Goal: Task Accomplishment & Management: Use online tool/utility

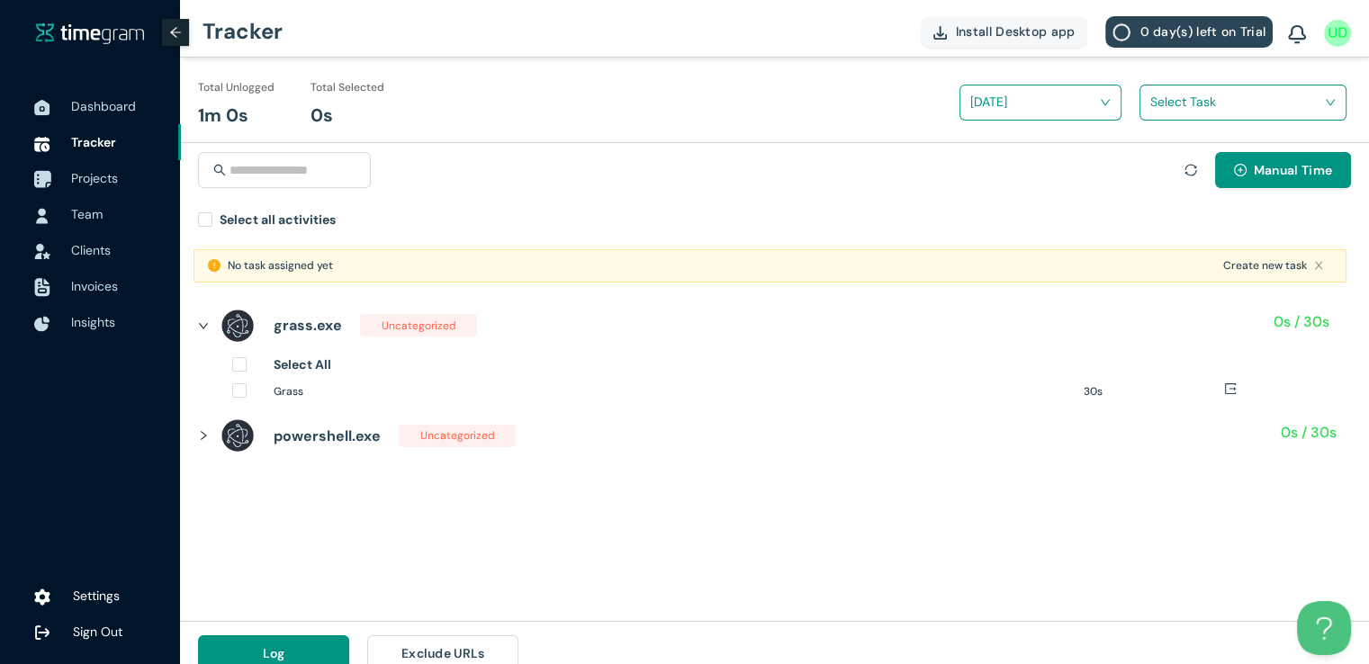
click at [102, 170] on span "Projects" at bounding box center [94, 178] width 47 height 16
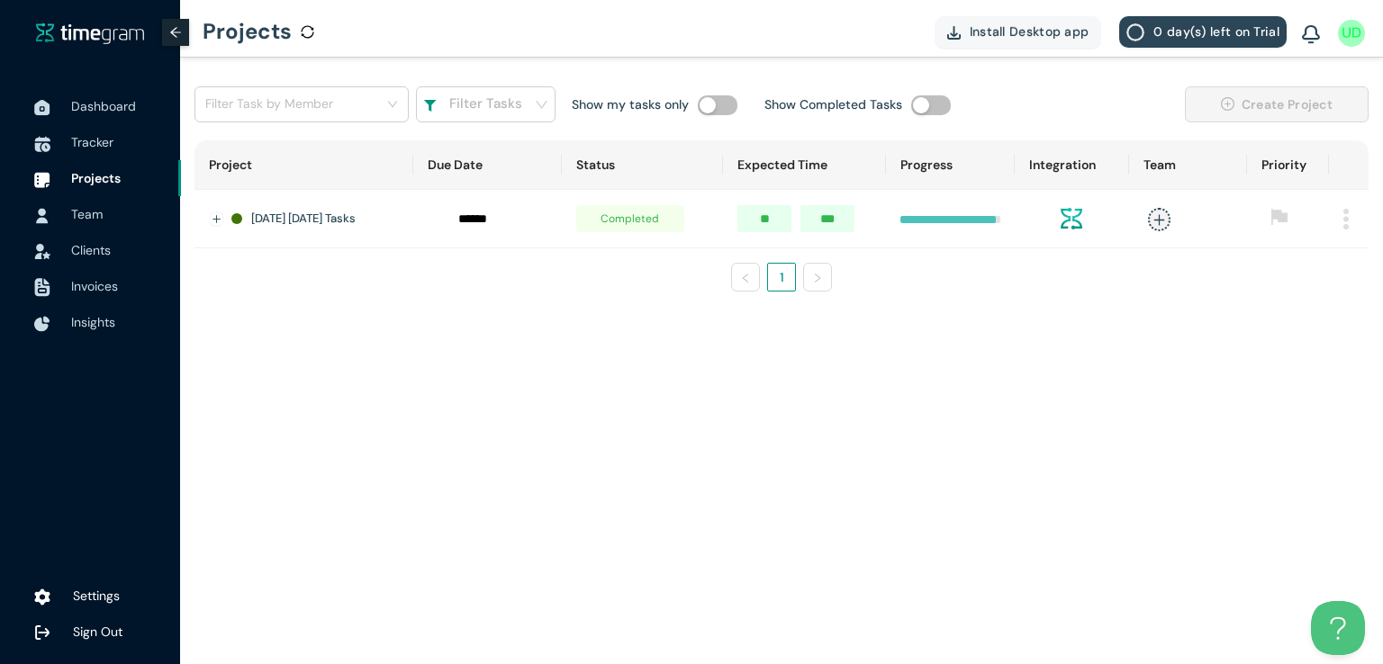
click at [1347, 221] on img at bounding box center [1345, 219] width 5 height 21
click at [1288, 296] on icon "delete" at bounding box center [1290, 299] width 11 height 12
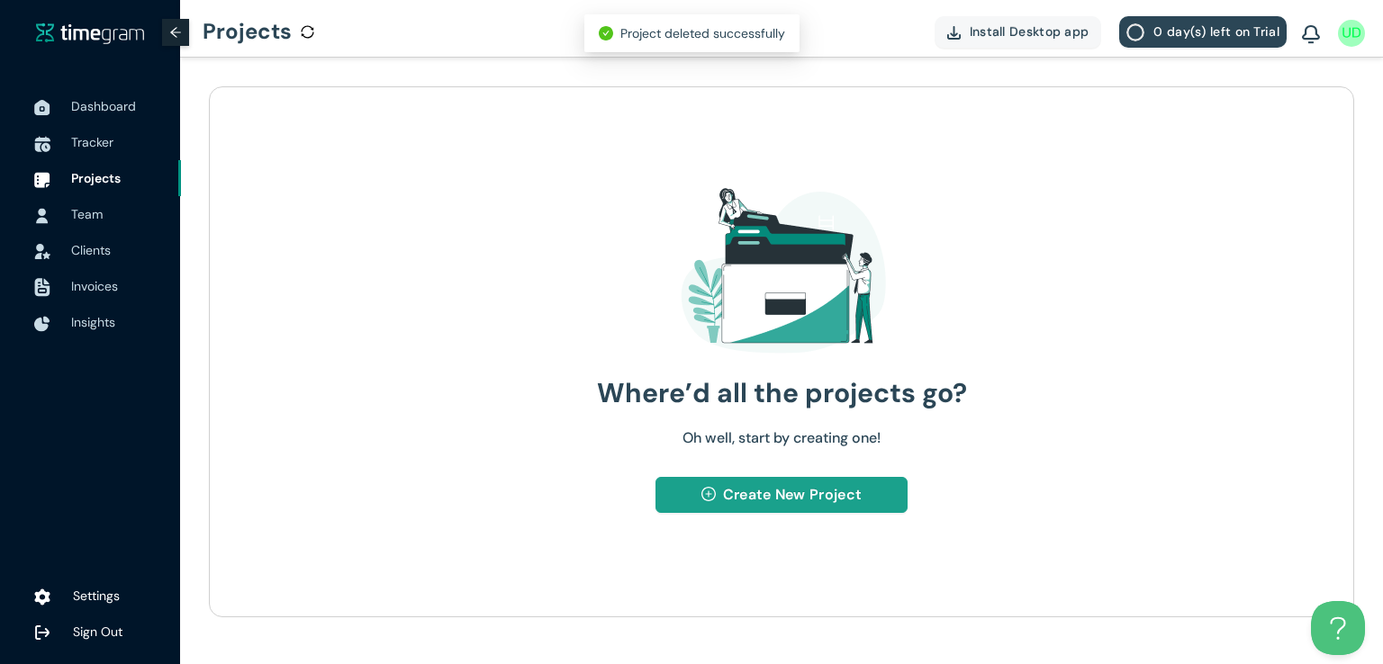
click at [753, 490] on span "Create New Project" at bounding box center [792, 495] width 139 height 23
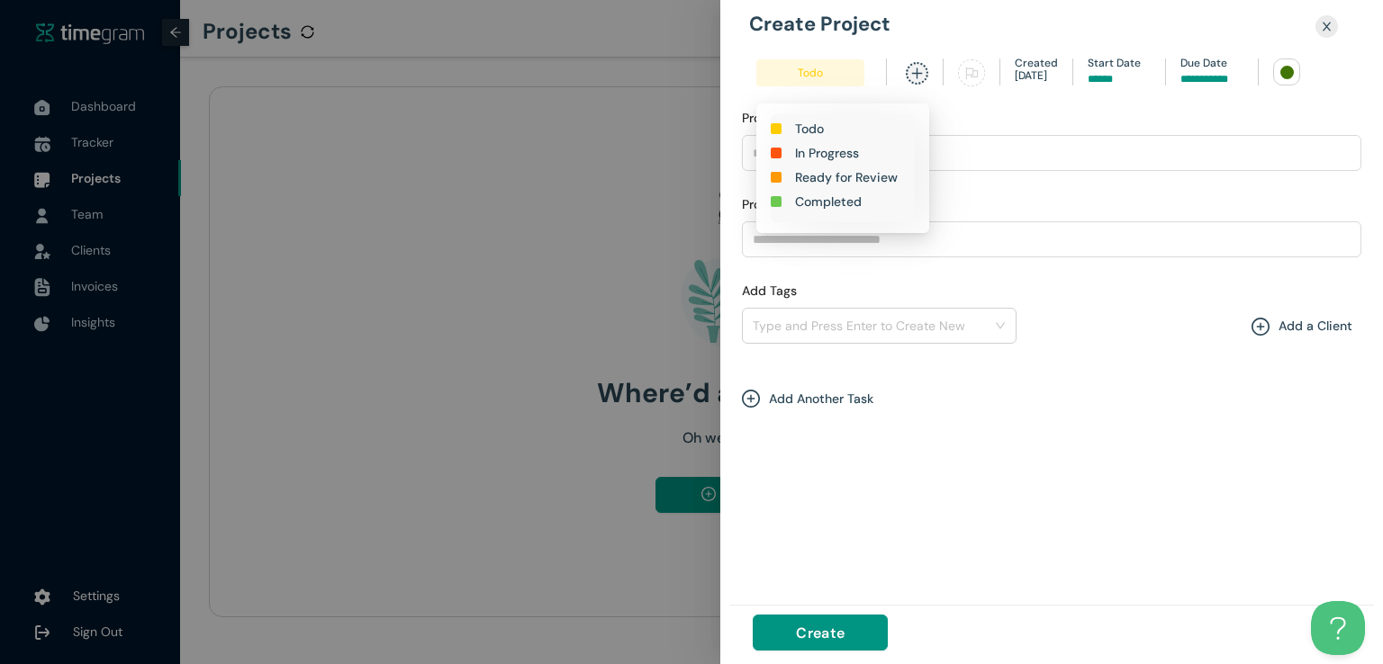
click at [832, 150] on h1 "In Progress" at bounding box center [827, 153] width 64 height 20
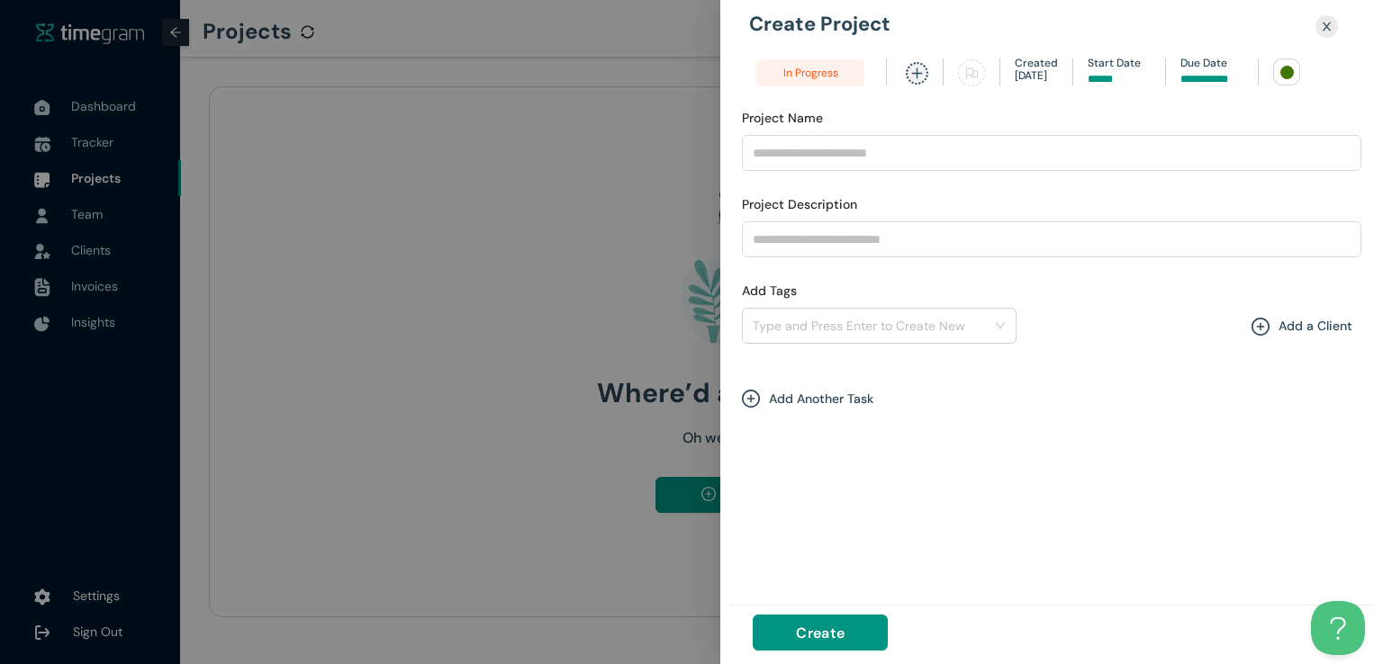
click at [1213, 77] on input at bounding box center [1211, 79] width 63 height 17
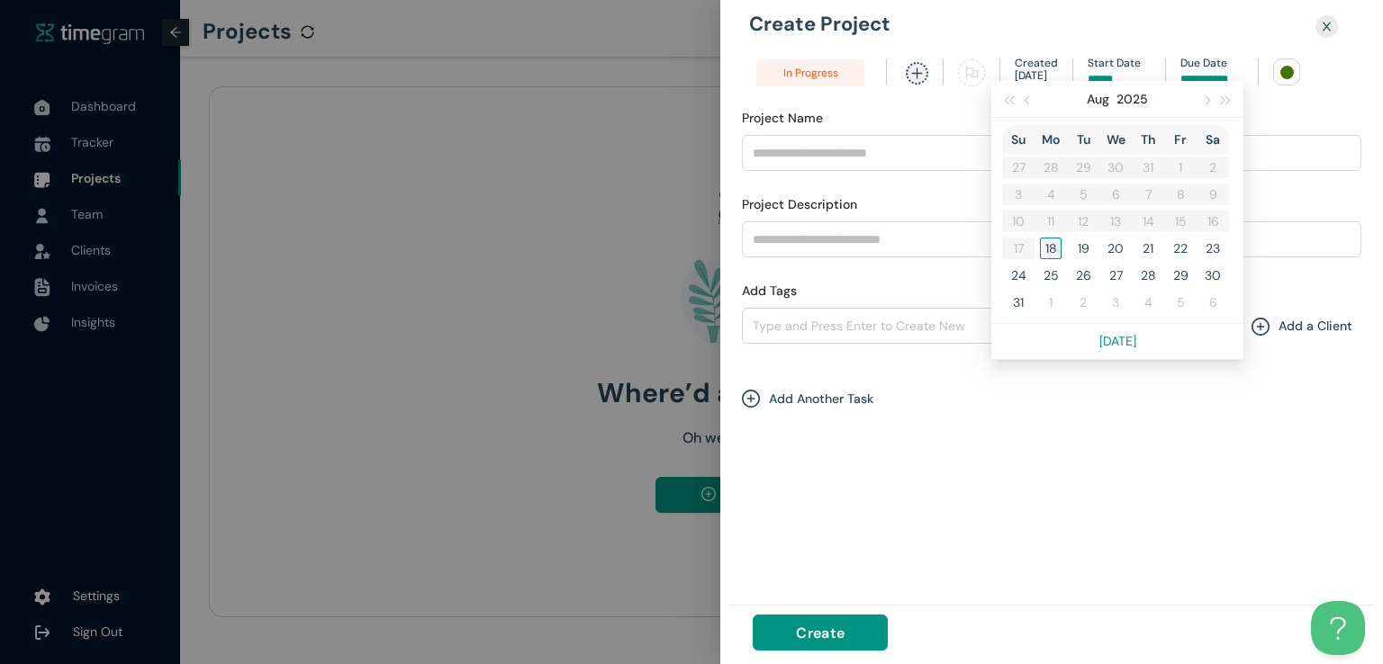
type input "******"
click at [1049, 244] on div "18" at bounding box center [1051, 249] width 22 height 22
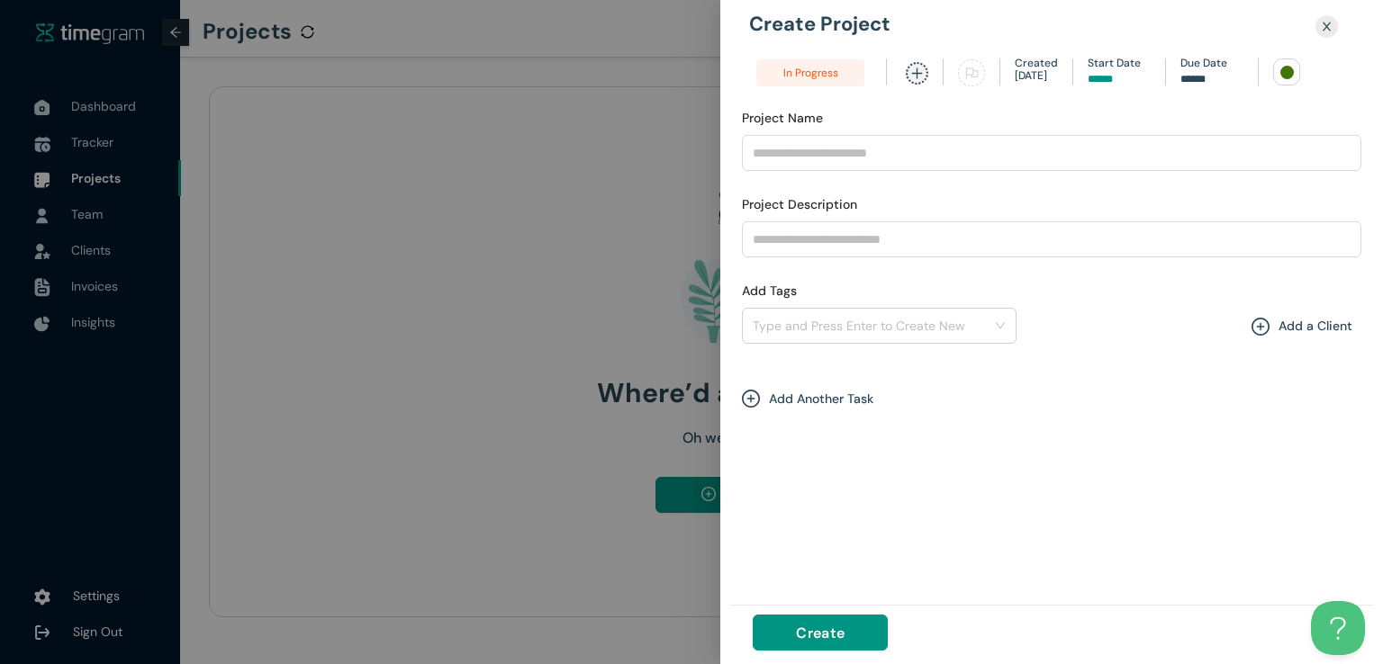
click at [1286, 69] on div at bounding box center [1287, 73] width 14 height 14
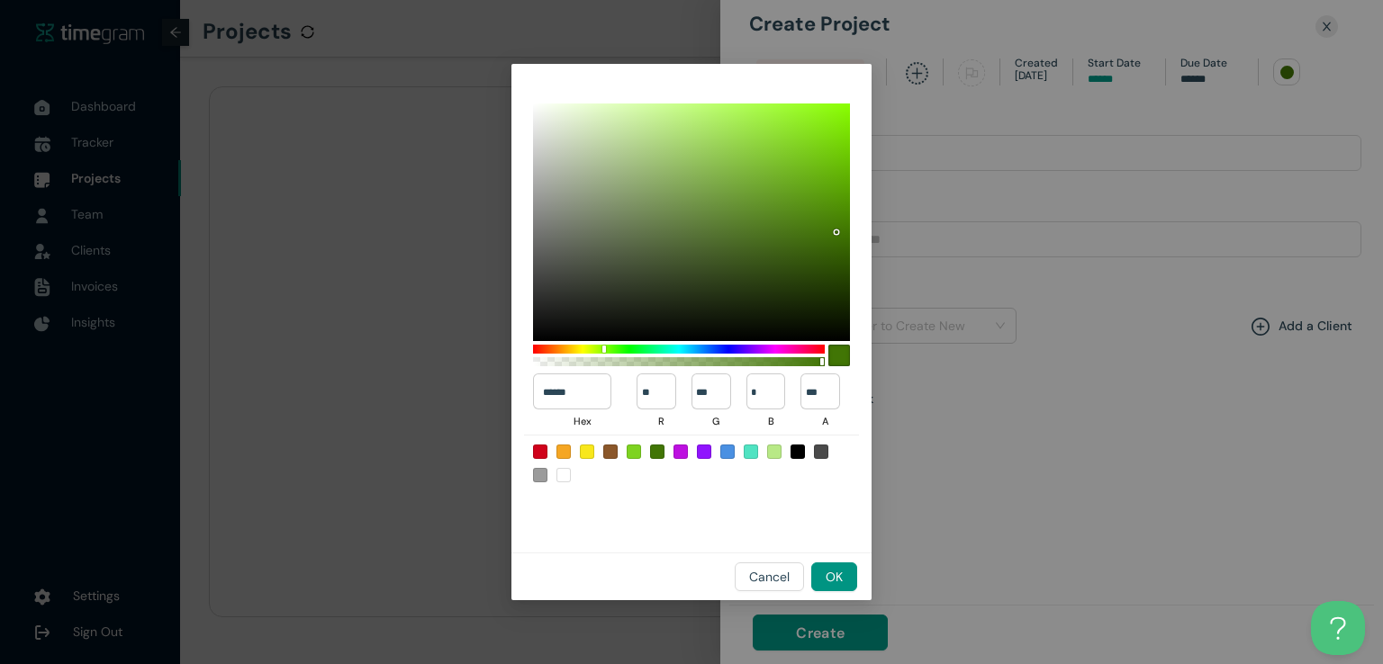
click at [651, 451] on div at bounding box center [657, 452] width 14 height 14
click at [818, 577] on button "OK" at bounding box center [834, 577] width 46 height 29
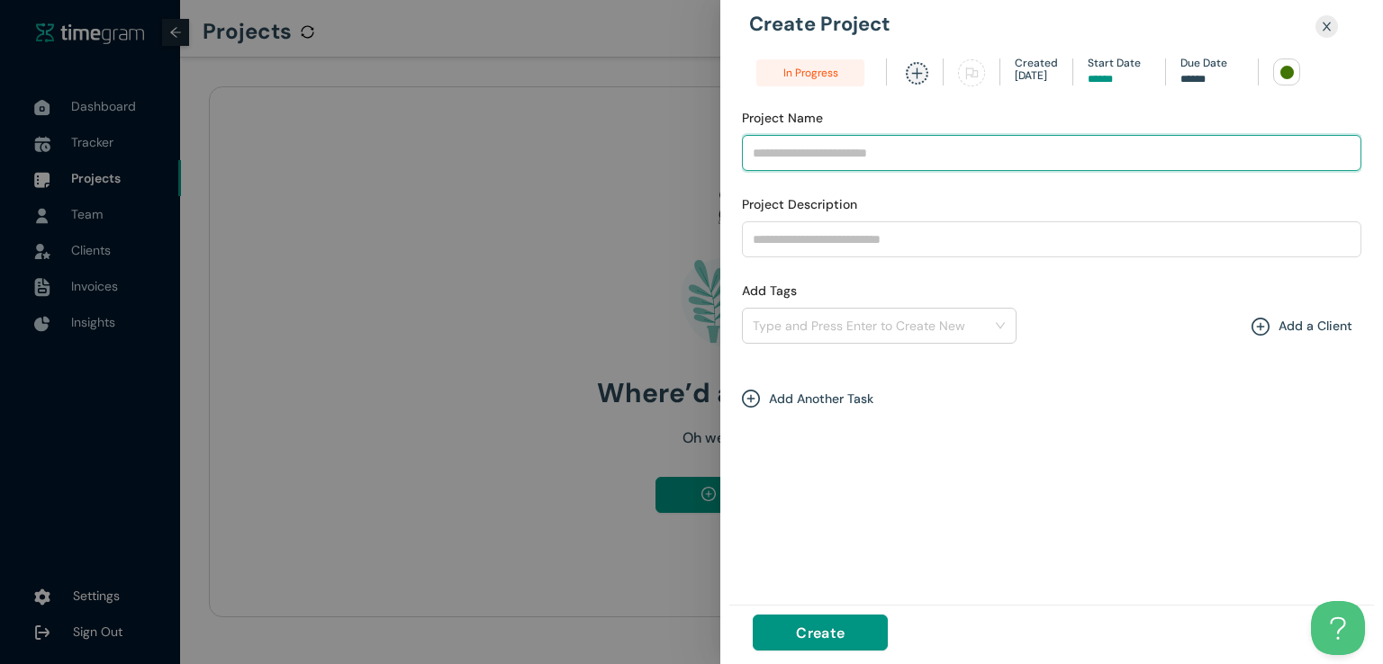
click at [847, 148] on input "Project Name" at bounding box center [1051, 153] width 619 height 36
type input "**********"
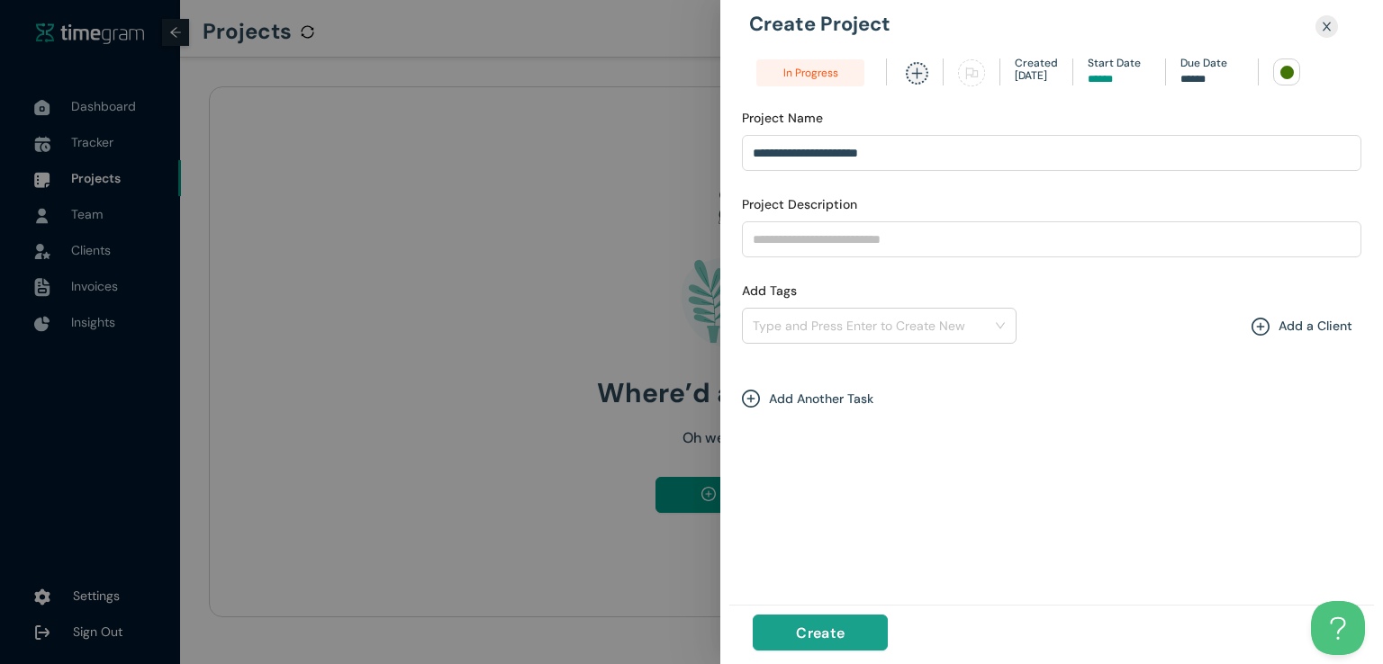
click at [818, 625] on span "Create" at bounding box center [820, 633] width 49 height 23
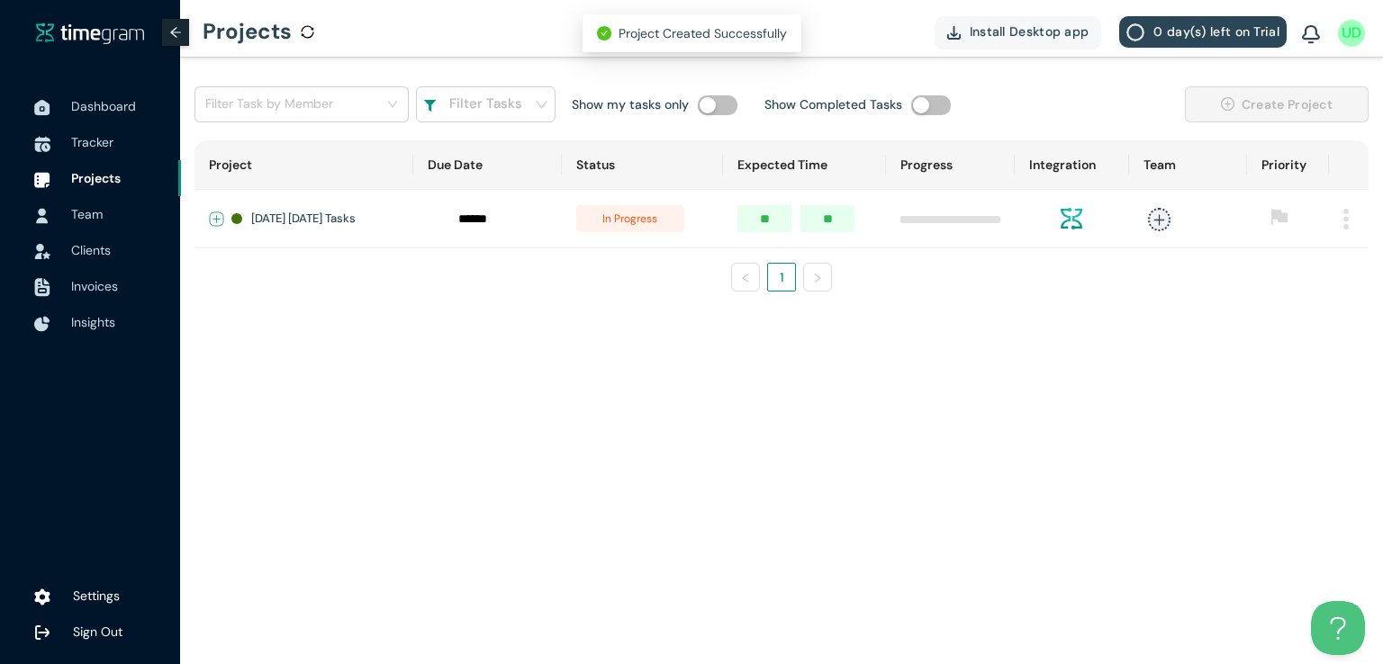
click at [214, 213] on button "Expand row" at bounding box center [217, 219] width 14 height 14
click at [273, 276] on span "+ New Task" at bounding box center [281, 272] width 50 height 14
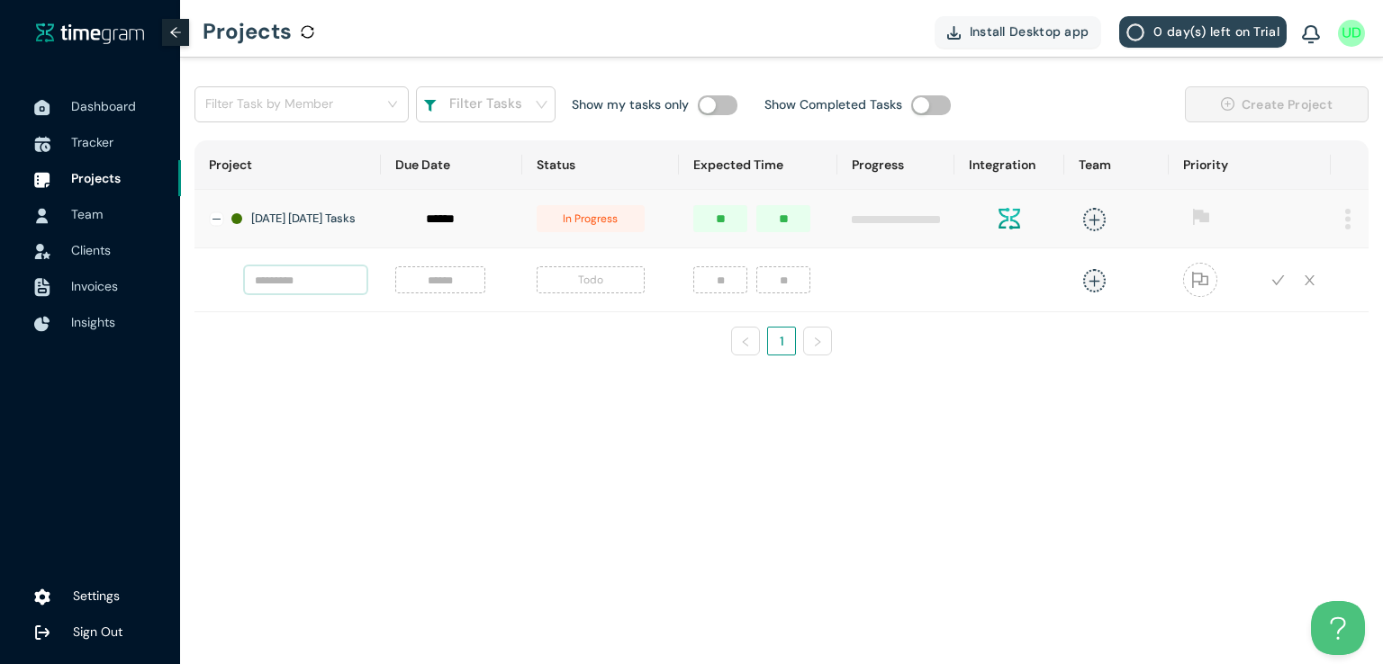
click at [291, 289] on input "text" at bounding box center [306, 280] width 122 height 27
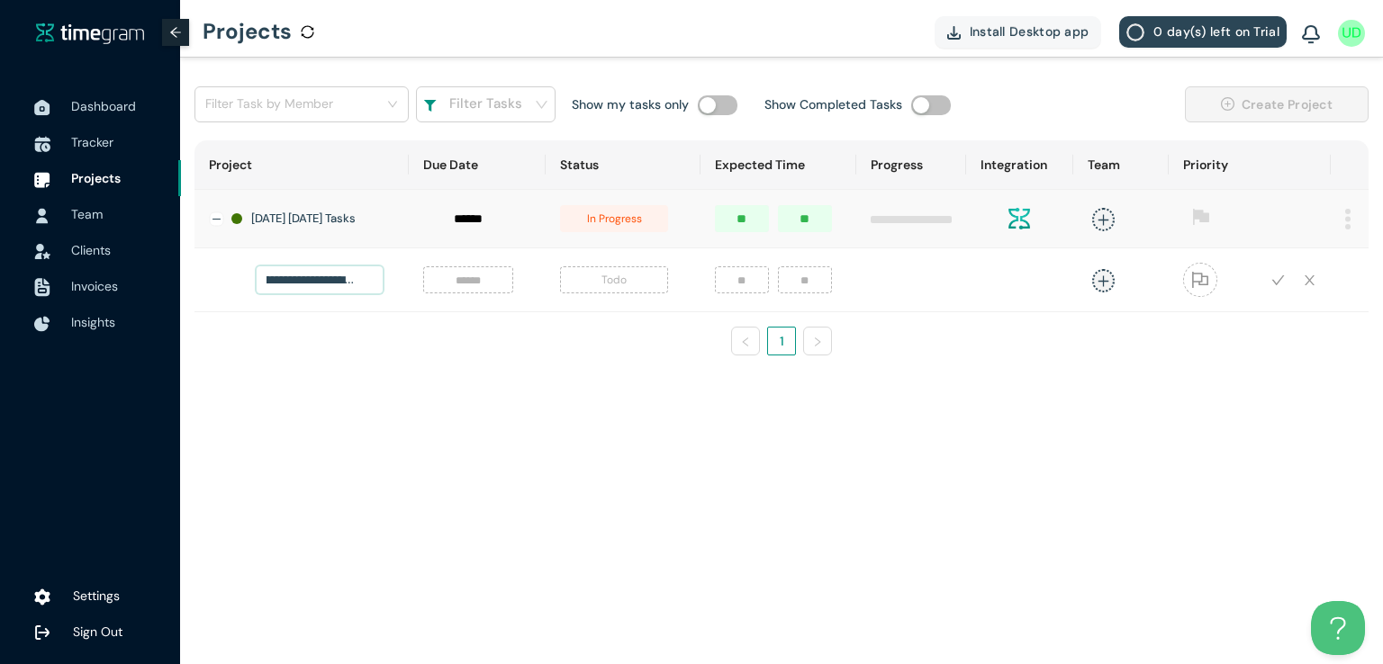
scroll to position [0, 59]
type input "**********"
click at [457, 290] on input at bounding box center [468, 280] width 68 height 20
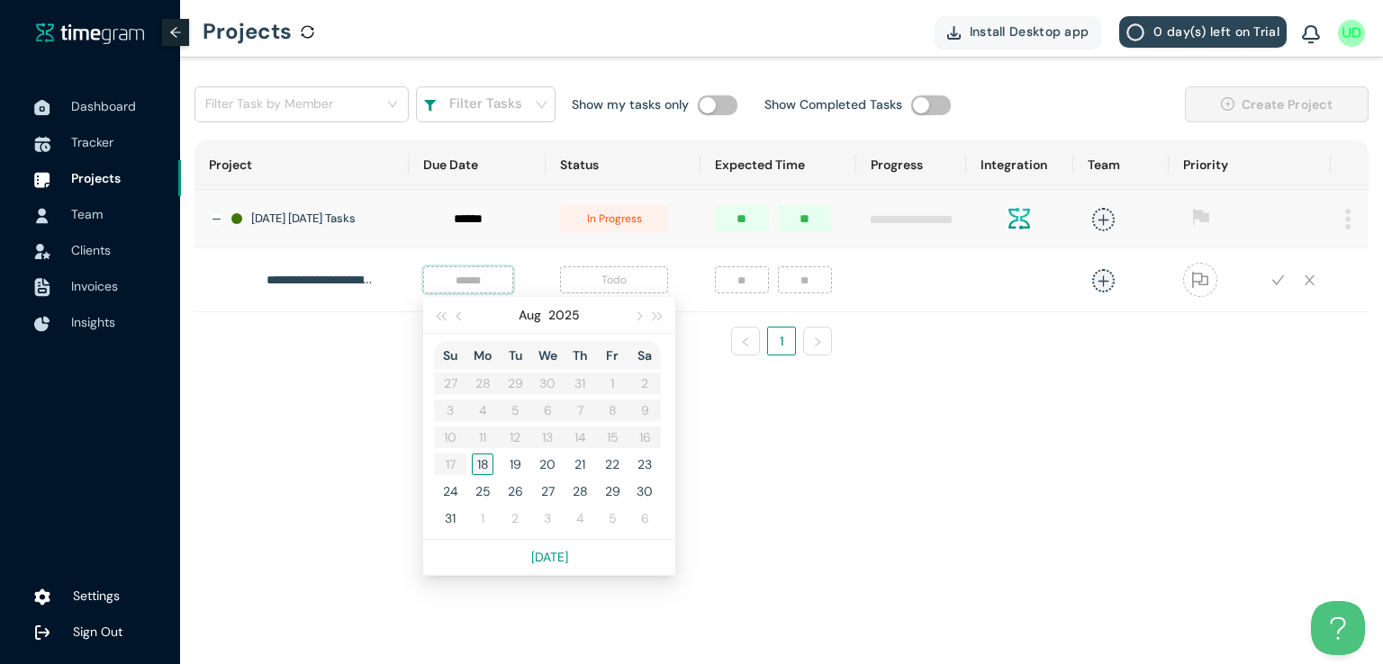
type input "******"
click at [472, 469] on div "18" at bounding box center [483, 465] width 22 height 22
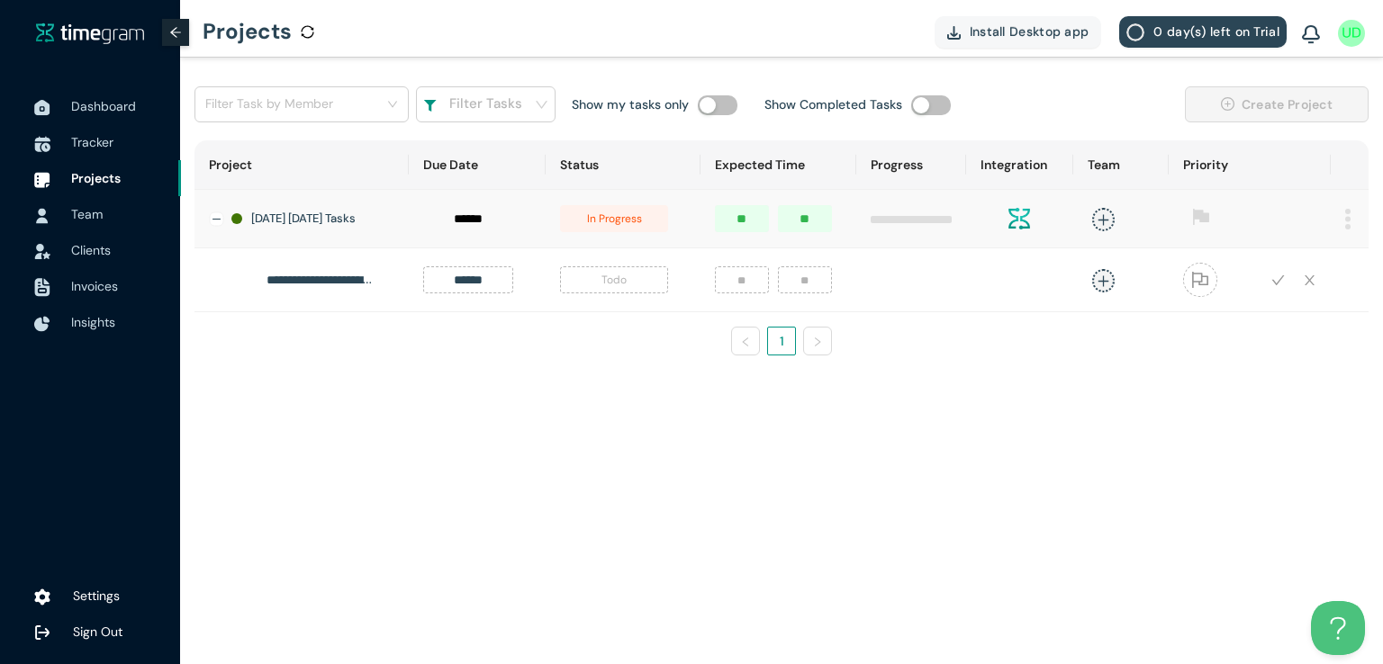
click at [600, 293] on span "Todo" at bounding box center [614, 280] width 108 height 27
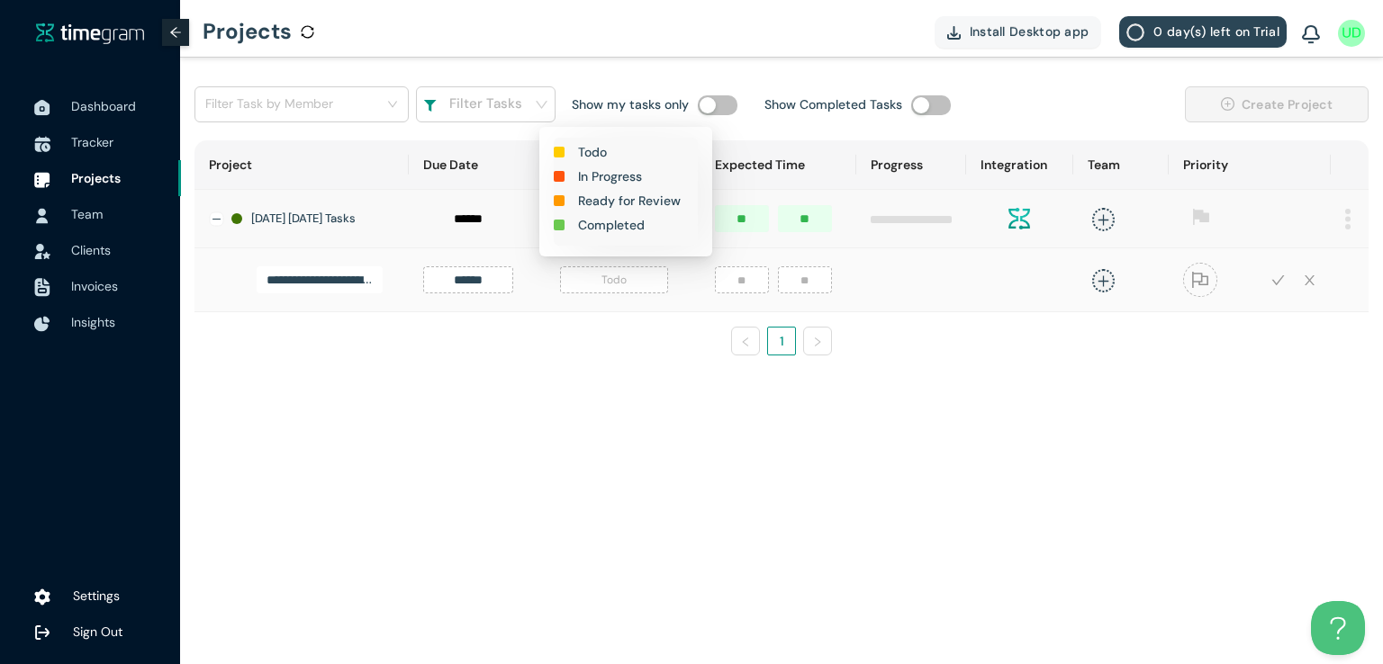
click at [611, 176] on h1 "In Progress" at bounding box center [610, 177] width 64 height 20
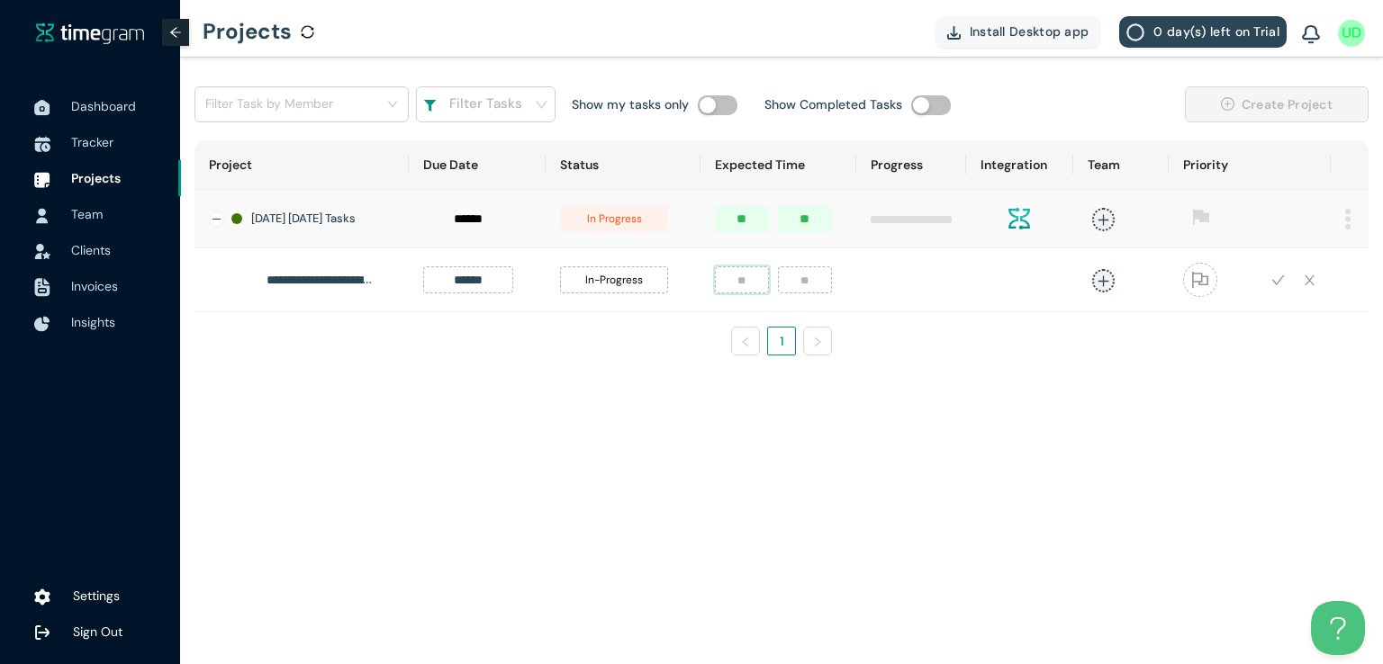
click at [731, 281] on input "number" at bounding box center [742, 280] width 54 height 27
type input "*"
type input "**"
click at [1103, 286] on icon "plus" at bounding box center [1103, 281] width 1 height 11
click at [923, 410] on div "Umer Dar" at bounding box center [960, 409] width 138 height 18
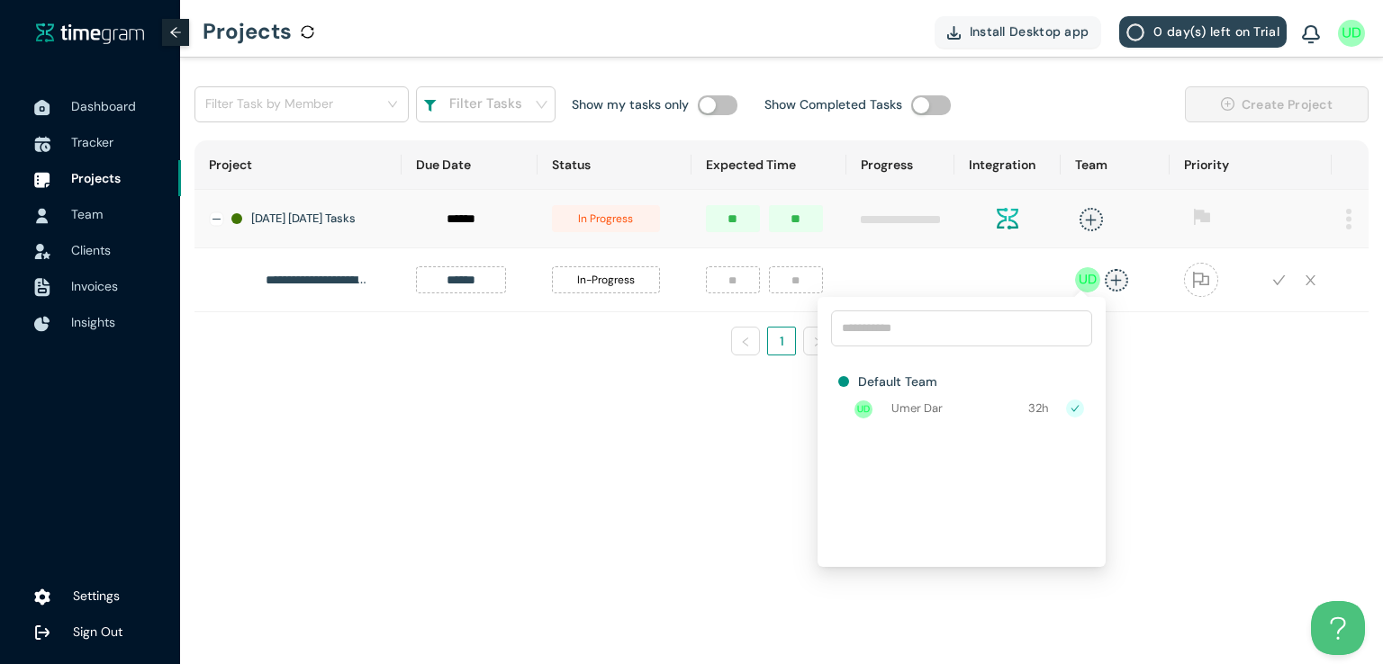
click at [1187, 368] on div "**********" at bounding box center [781, 255] width 1174 height 230
click at [1273, 285] on icon "check" at bounding box center [1278, 281] width 13 height 10
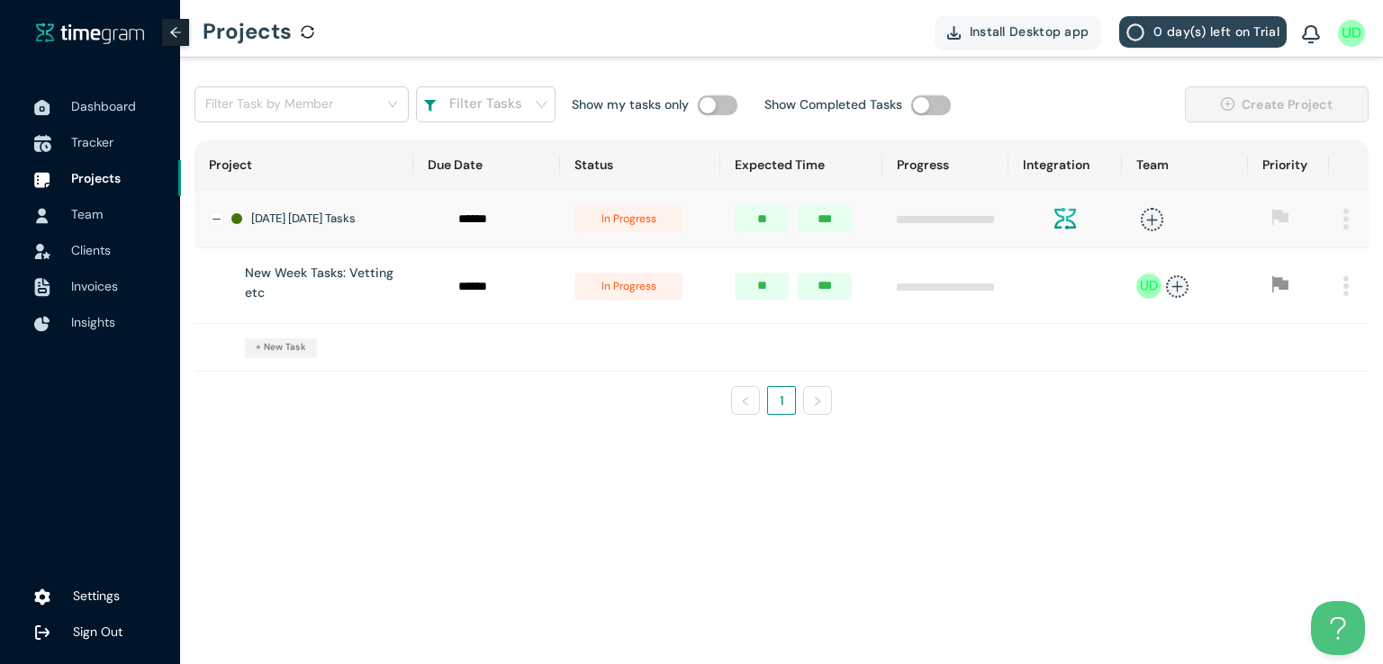
click at [81, 135] on span "Tracker" at bounding box center [92, 142] width 42 height 16
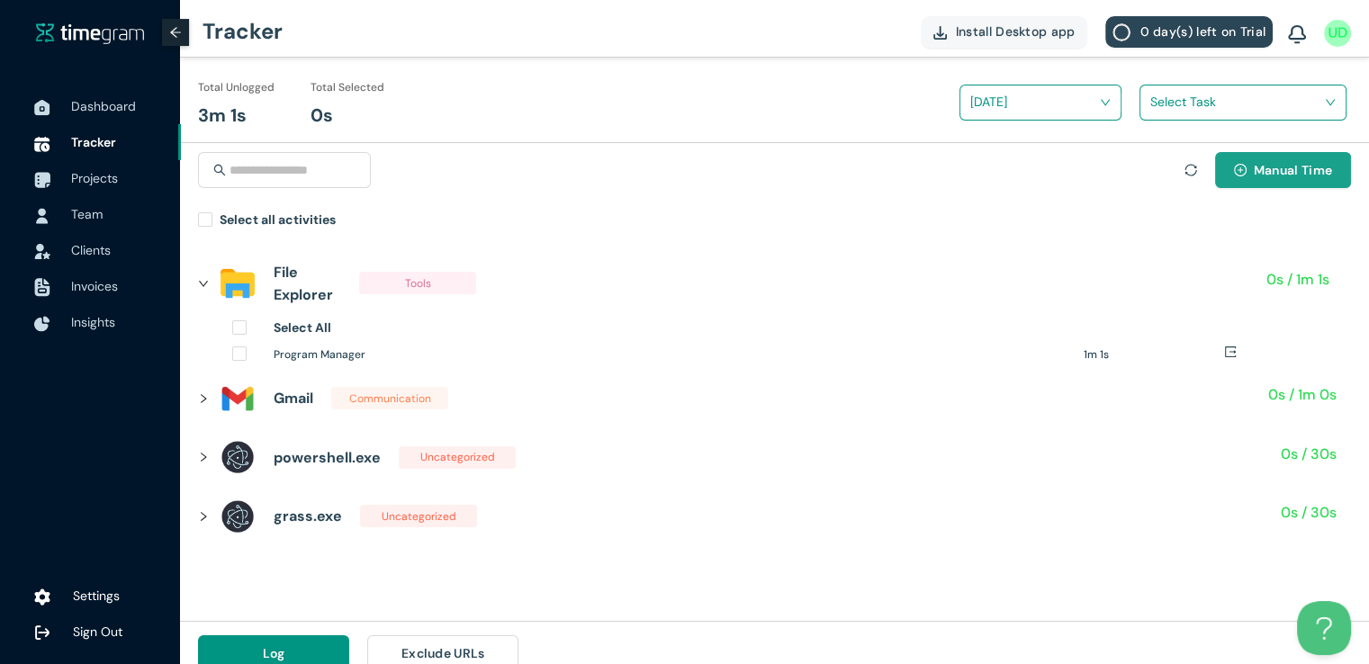
click at [1267, 179] on span "Manual Time" at bounding box center [1293, 170] width 78 height 20
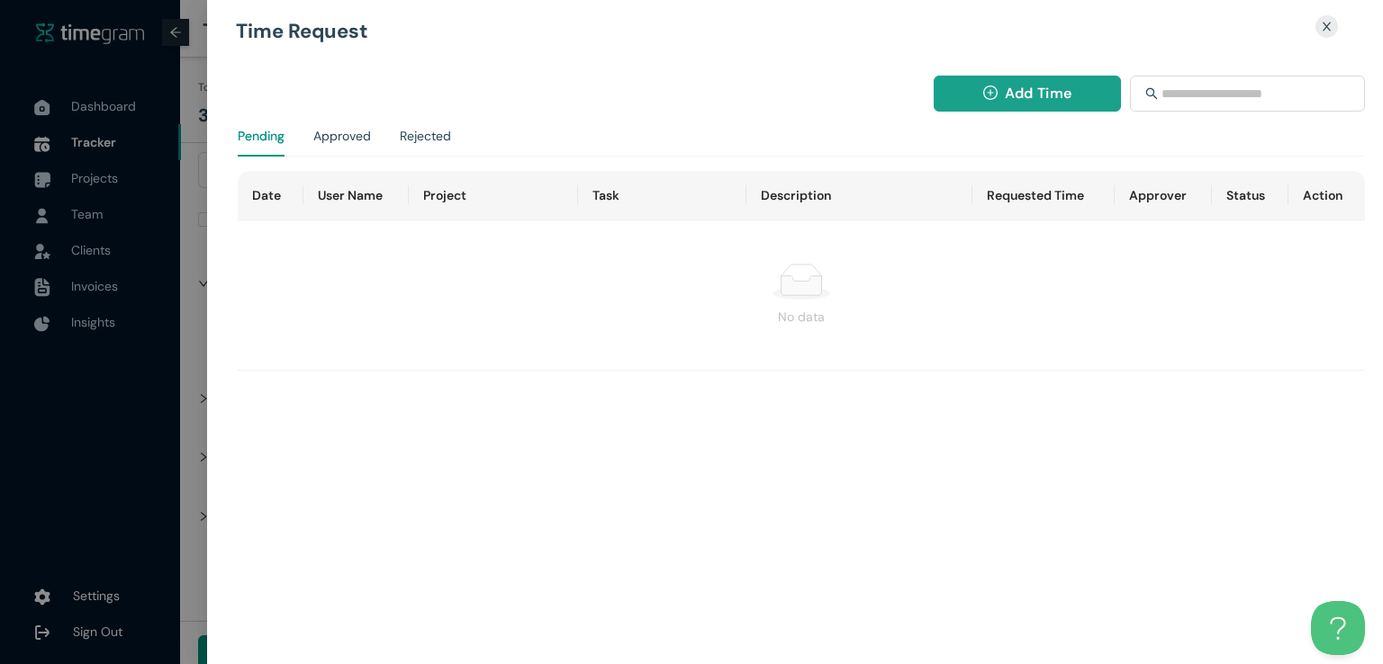
click at [990, 87] on icon "plus-circle" at bounding box center [990, 93] width 14 height 14
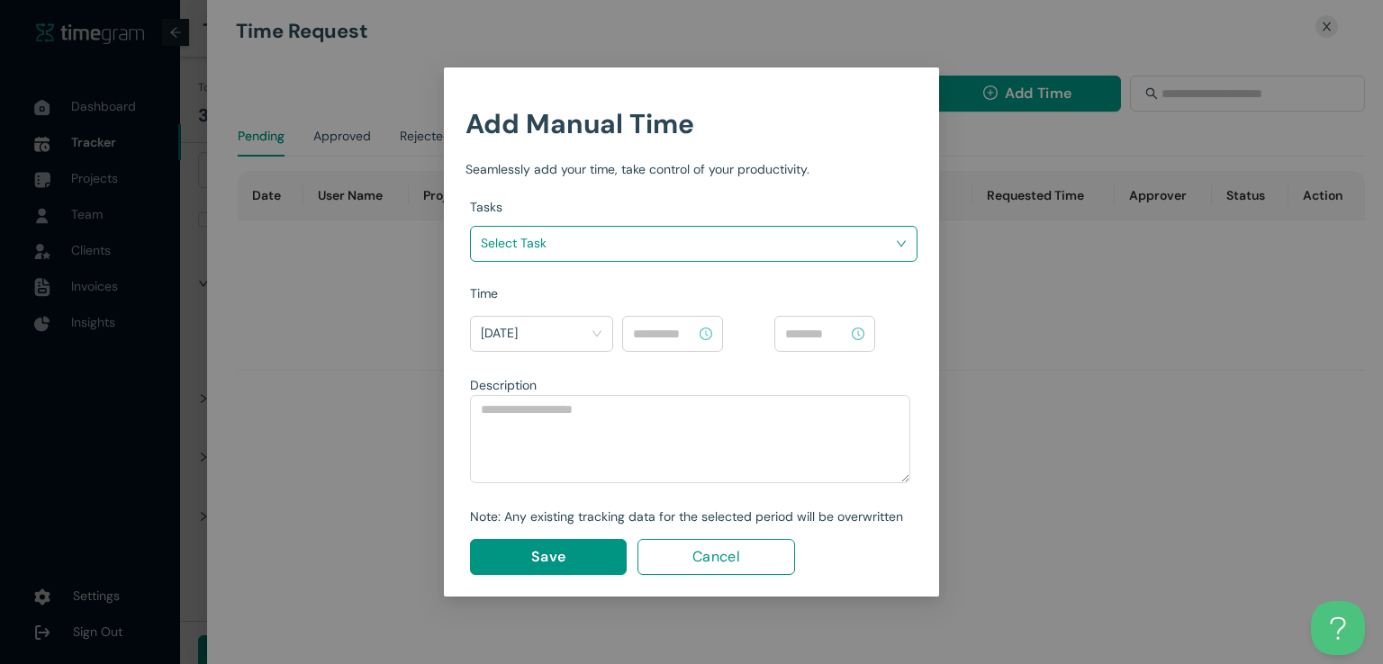
click at [802, 239] on input "search" at bounding box center [687, 243] width 413 height 27
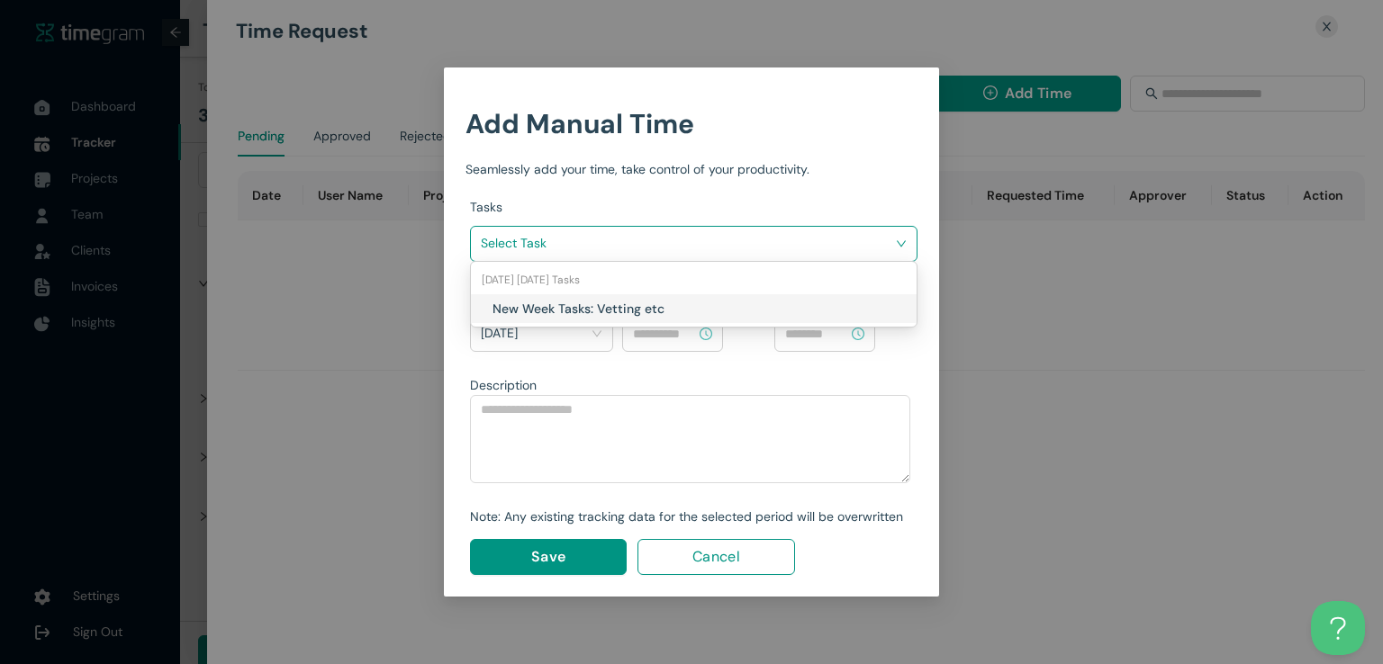
click at [679, 309] on h1 "New Week Tasks: Vetting etc" at bounding box center [599, 309] width 212 height 20
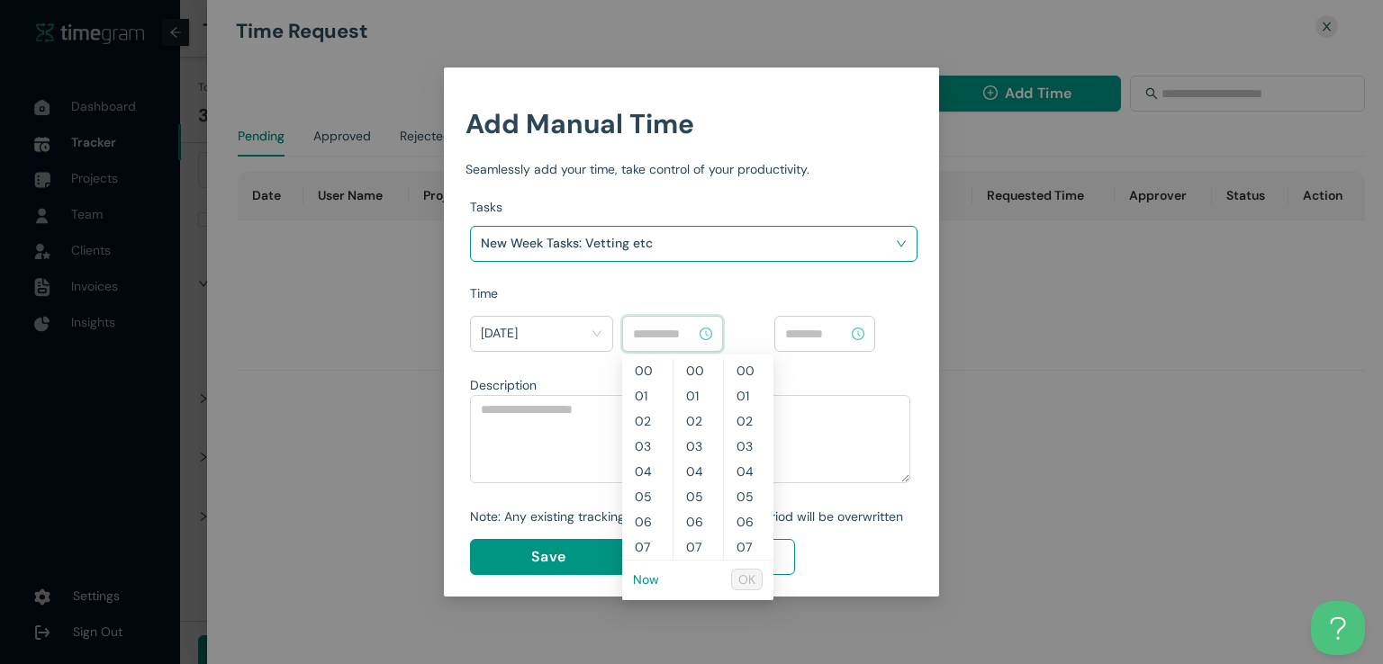
click at [673, 329] on input at bounding box center [664, 334] width 63 height 20
click at [638, 572] on link "Now" at bounding box center [646, 580] width 26 height 16
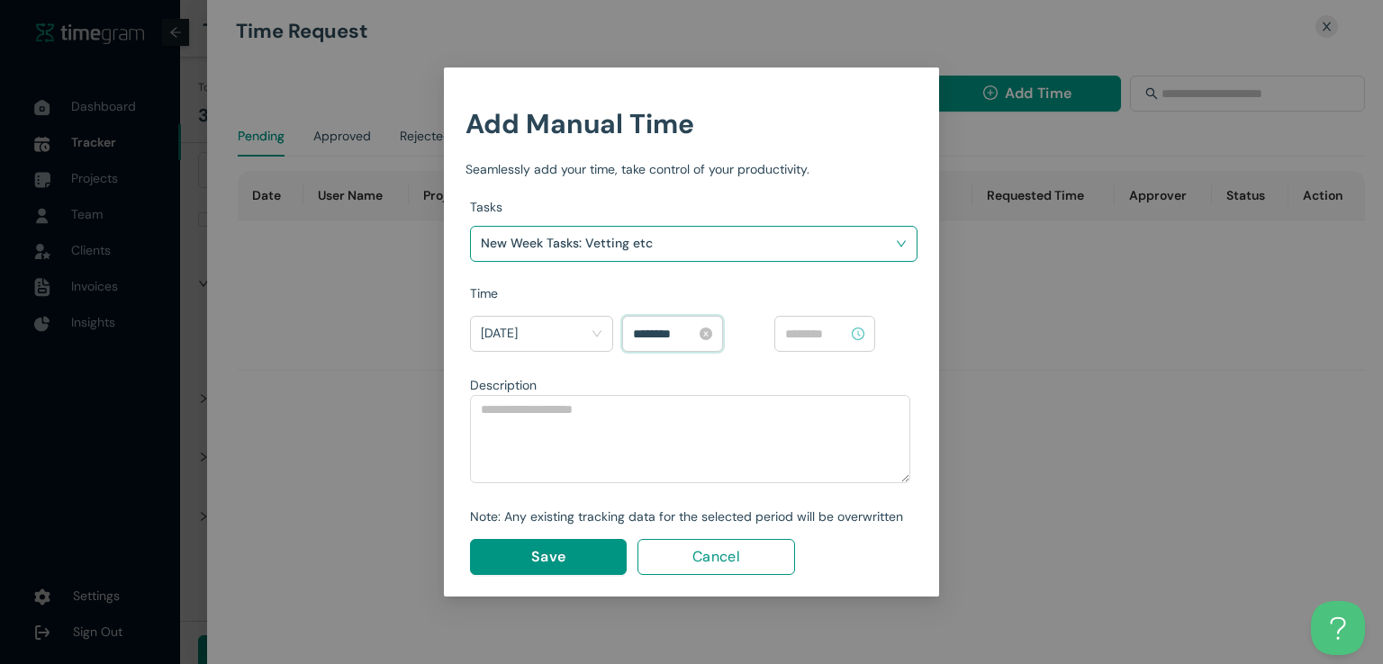
scroll to position [25, 0]
click at [641, 325] on input "********" at bounding box center [664, 334] width 63 height 20
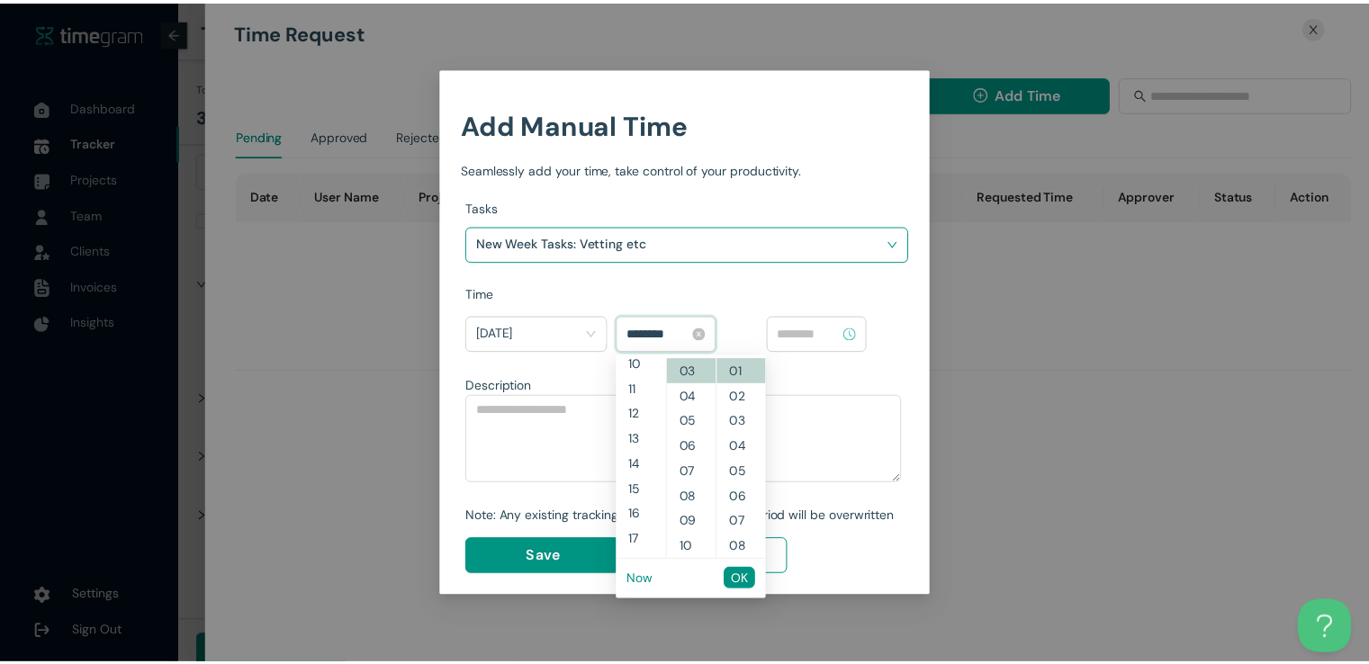
scroll to position [227, 0]
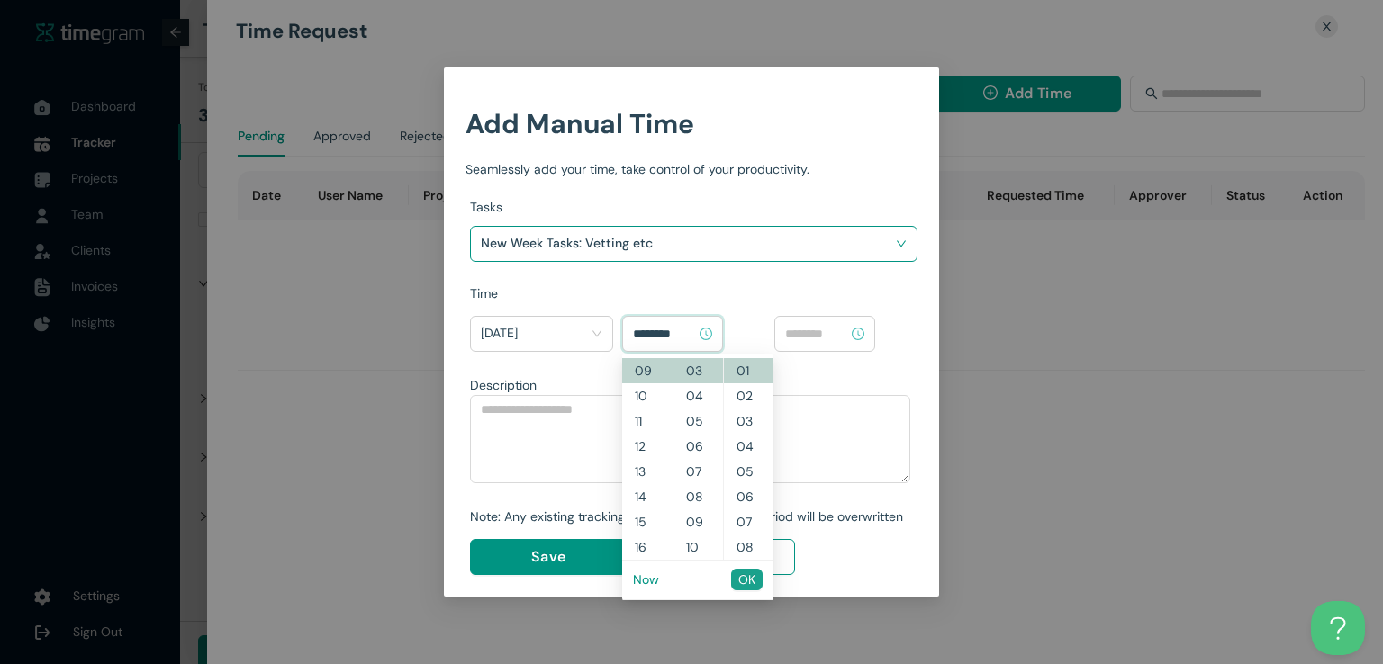
click at [737, 577] on button "OK" at bounding box center [747, 580] width 32 height 22
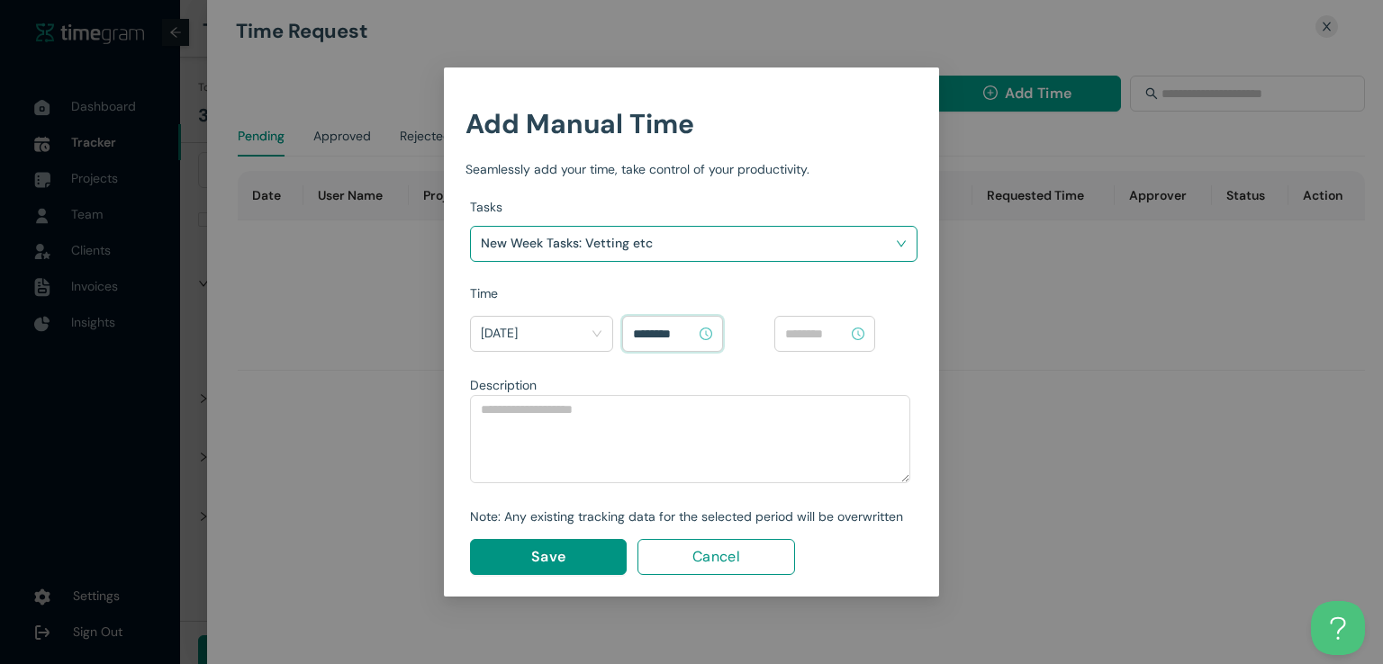
type input "********"
click at [828, 347] on div at bounding box center [824, 334] width 101 height 36
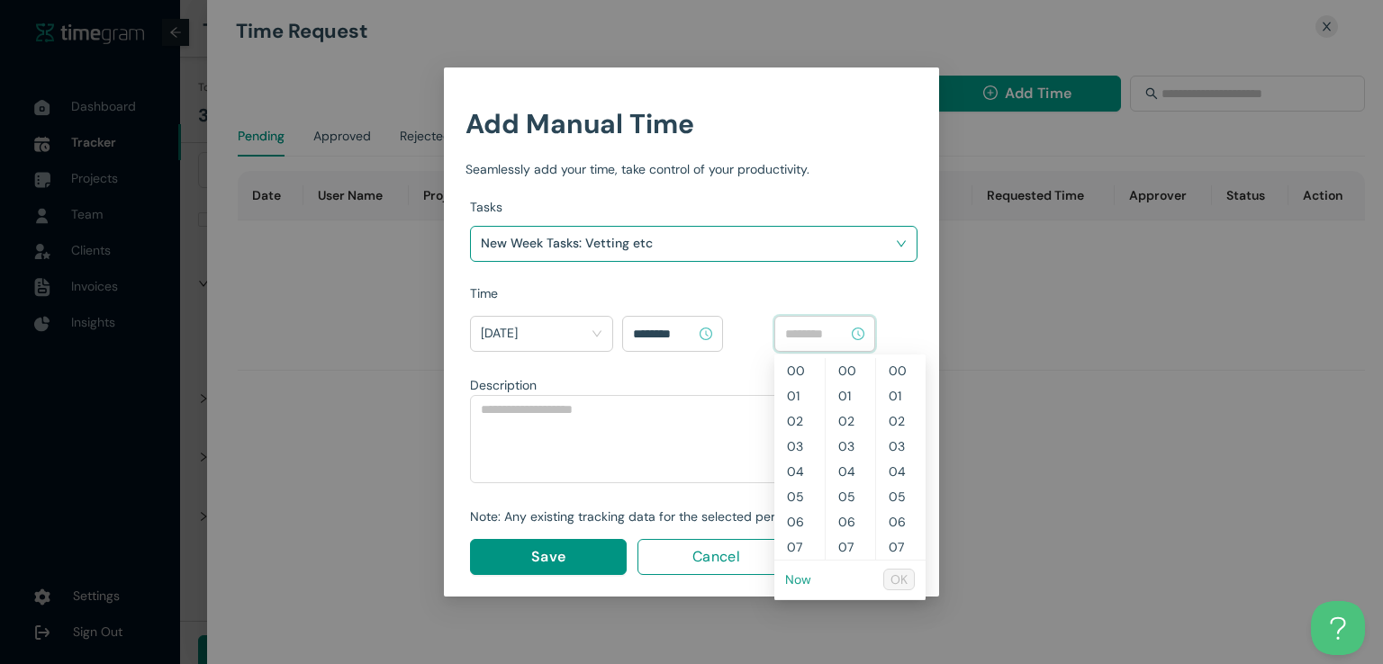
click at [800, 581] on link "Now" at bounding box center [798, 580] width 26 height 16
type input "********"
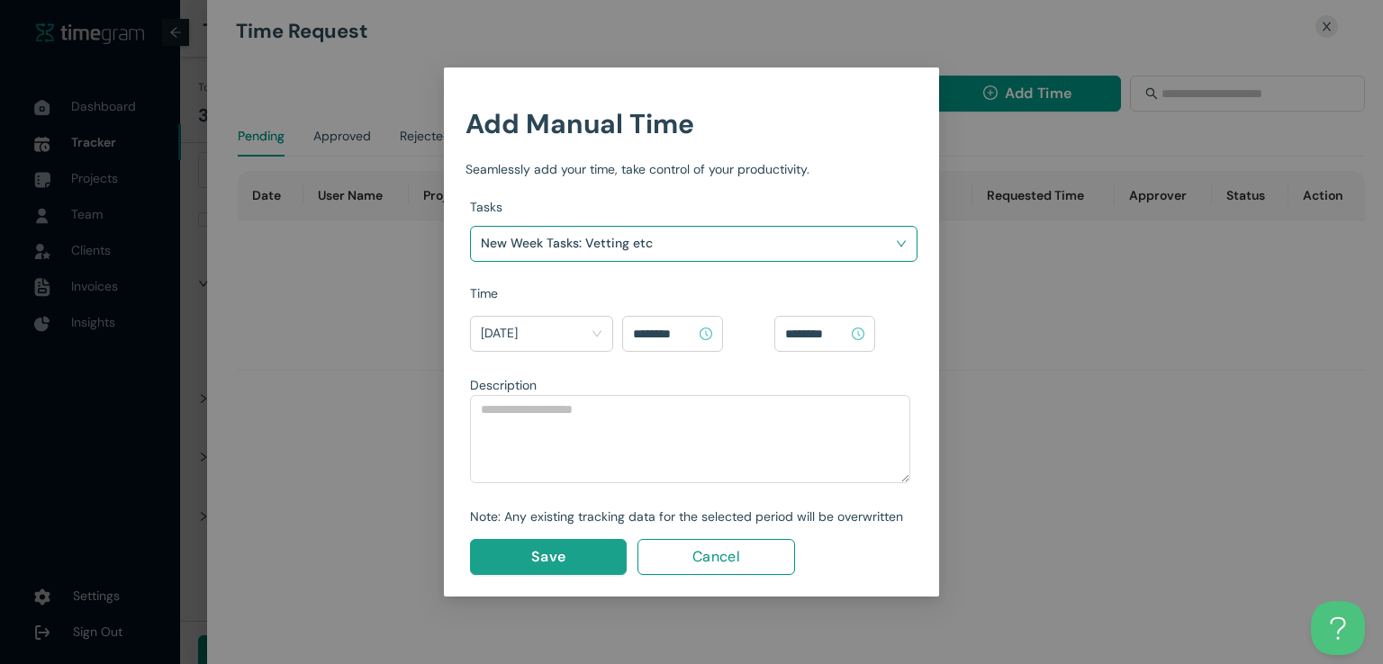
click at [555, 551] on span "Save" at bounding box center [548, 557] width 34 height 23
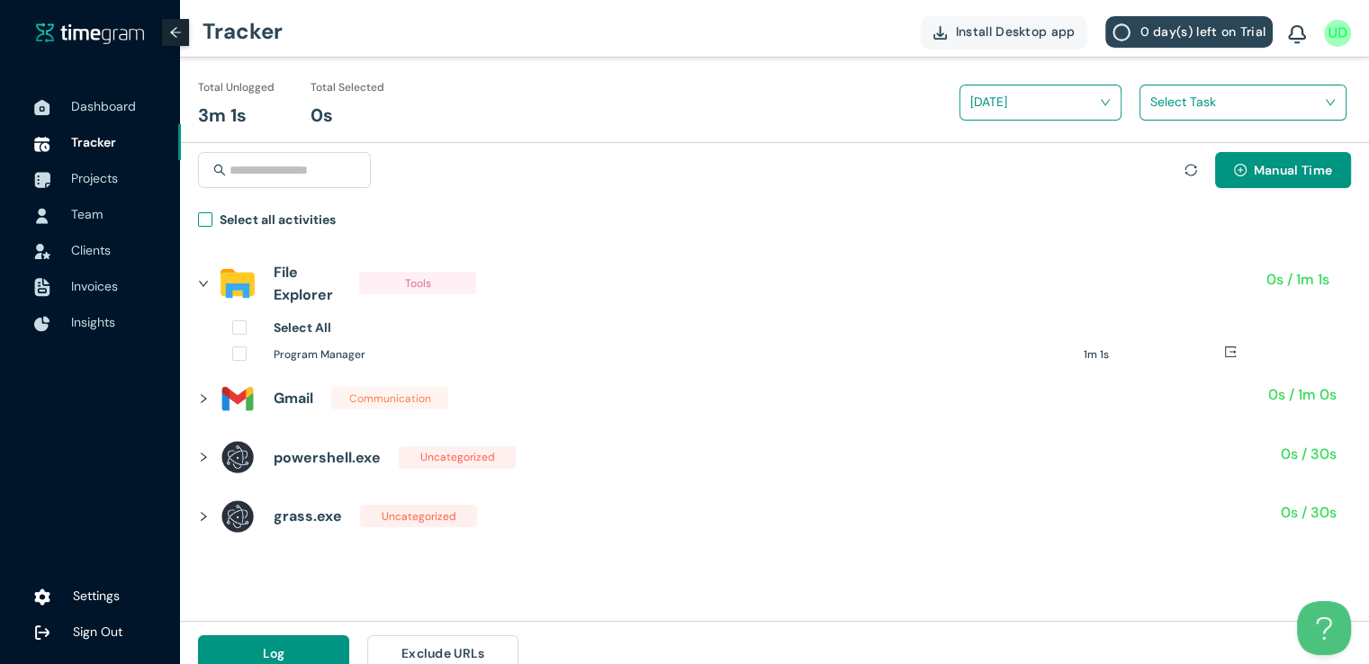
click at [214, 217] on span "Select all activities" at bounding box center [277, 223] width 131 height 26
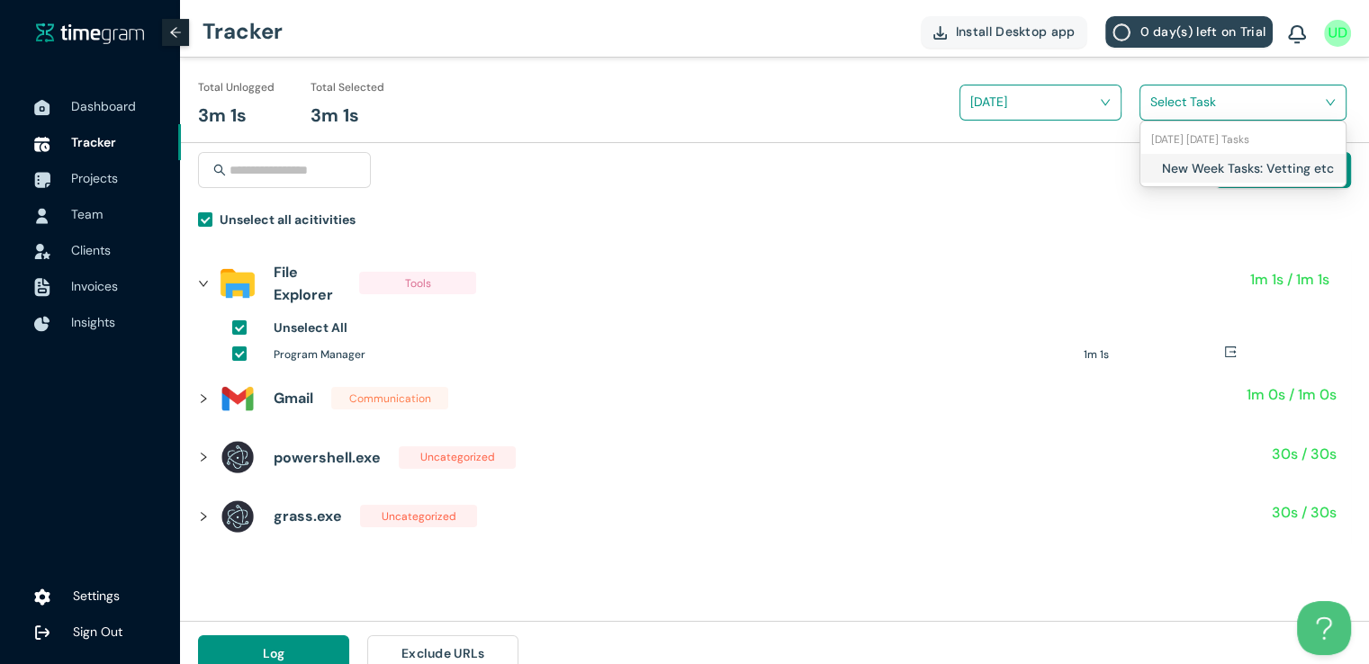
click at [1179, 105] on input "search" at bounding box center [1237, 101] width 173 height 27
click at [1153, 173] on div "New Week Tasks: Vetting etc" at bounding box center [1243, 168] width 205 height 29
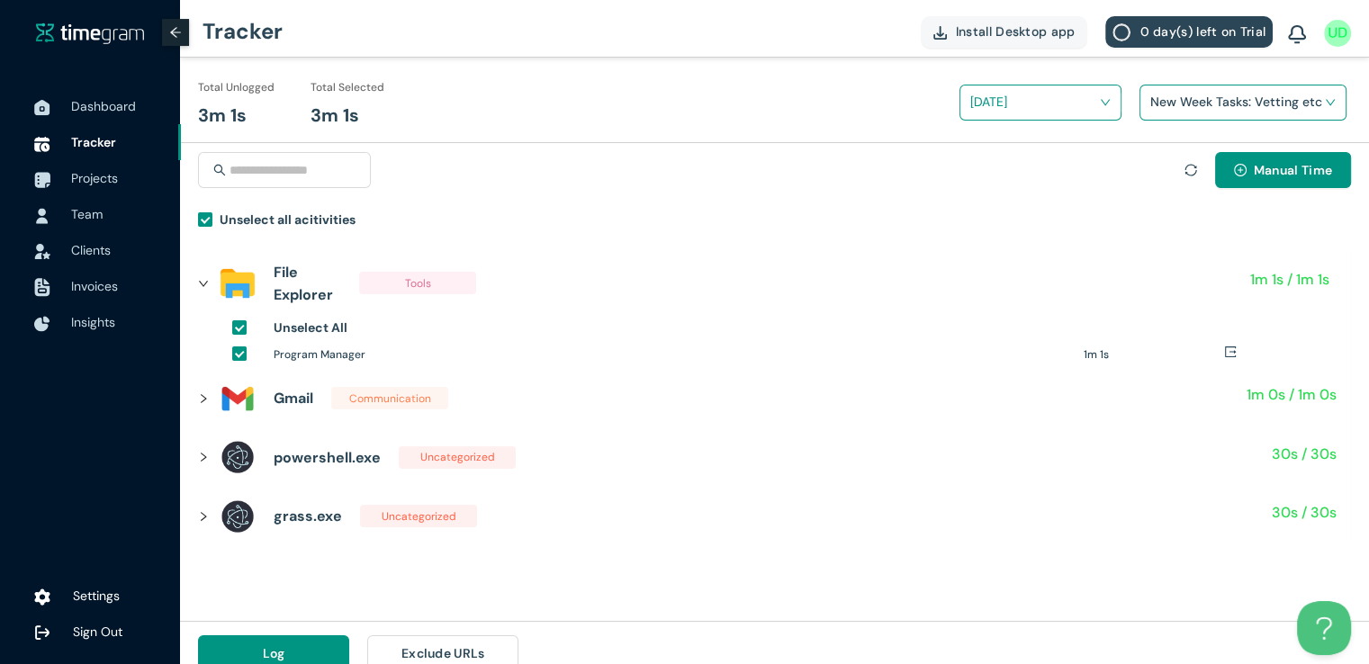
scroll to position [21, 0]
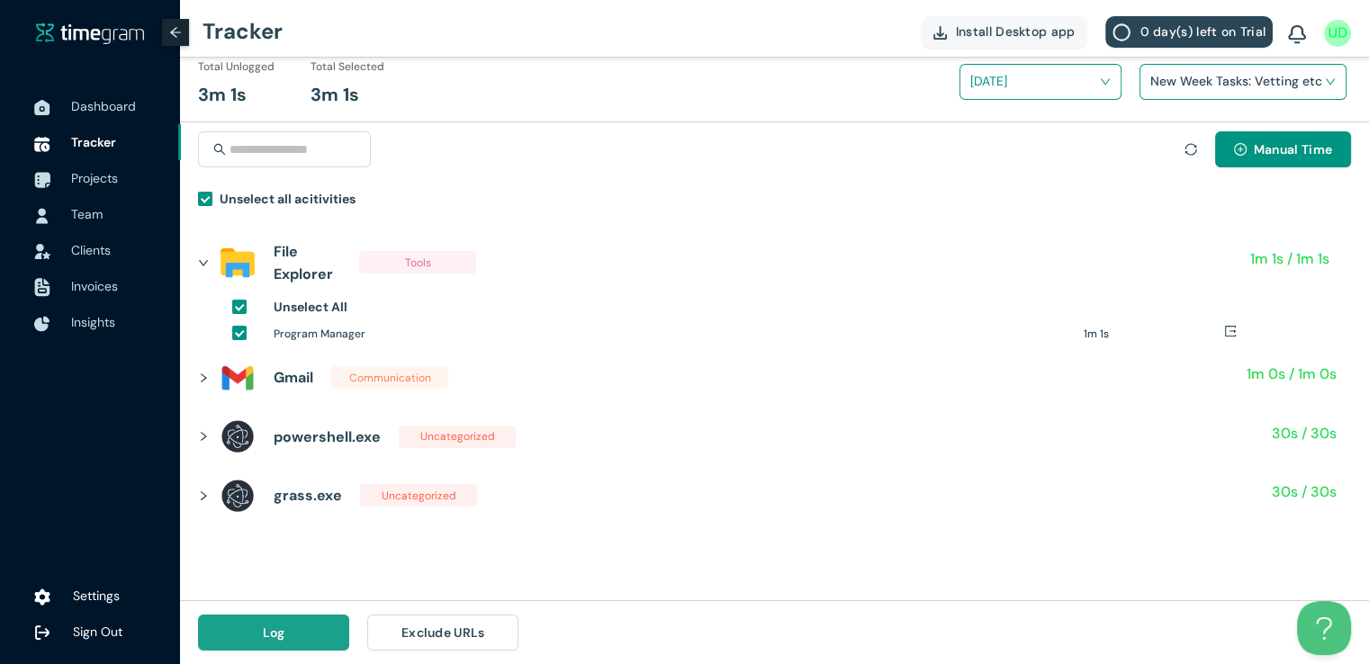
click at [281, 624] on span "Log" at bounding box center [274, 633] width 23 height 20
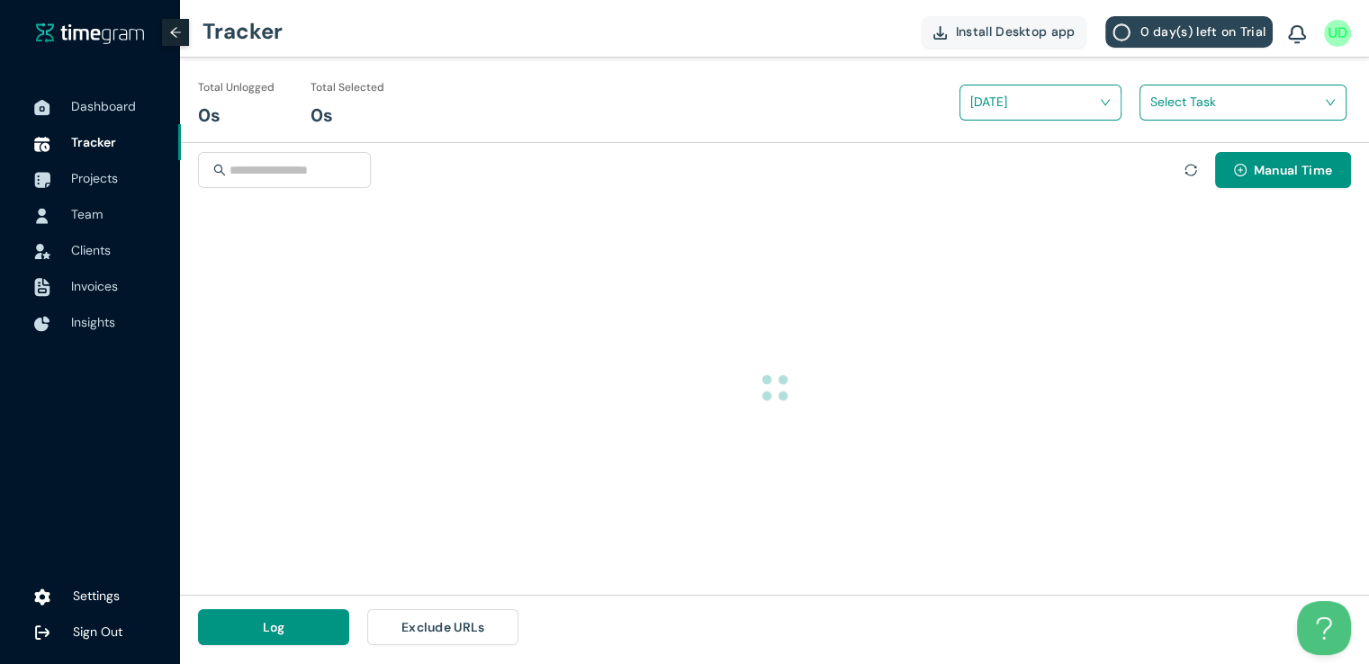
scroll to position [0, 0]
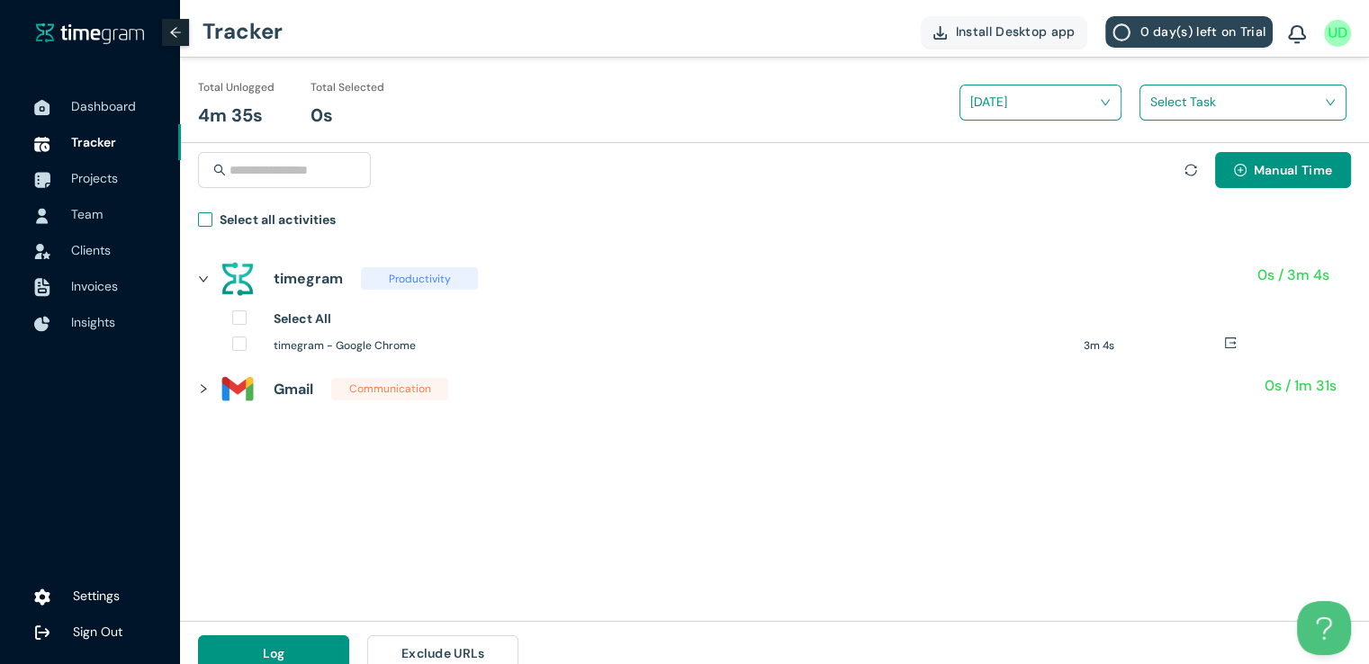
click at [216, 228] on span "Select all activities" at bounding box center [277, 223] width 131 height 26
click at [1187, 108] on input "search" at bounding box center [1237, 101] width 173 height 27
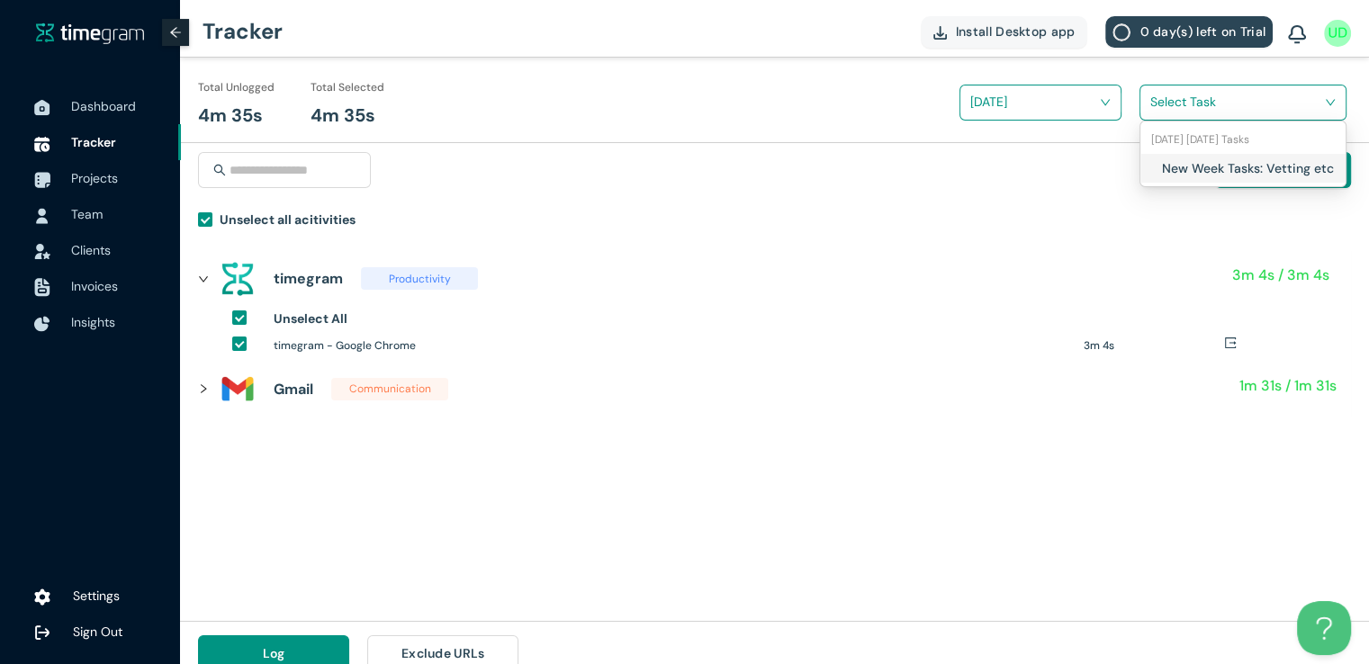
click at [1145, 167] on div "New Week Tasks: Vetting etc" at bounding box center [1243, 168] width 205 height 29
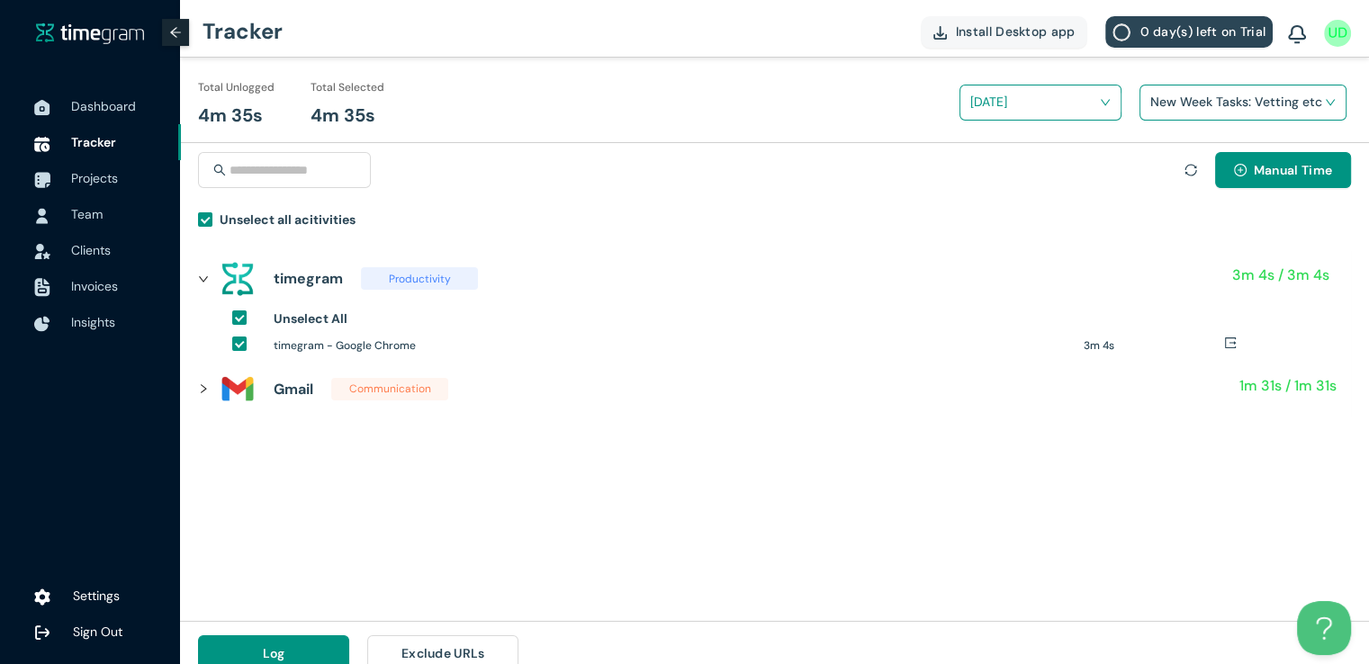
scroll to position [21, 0]
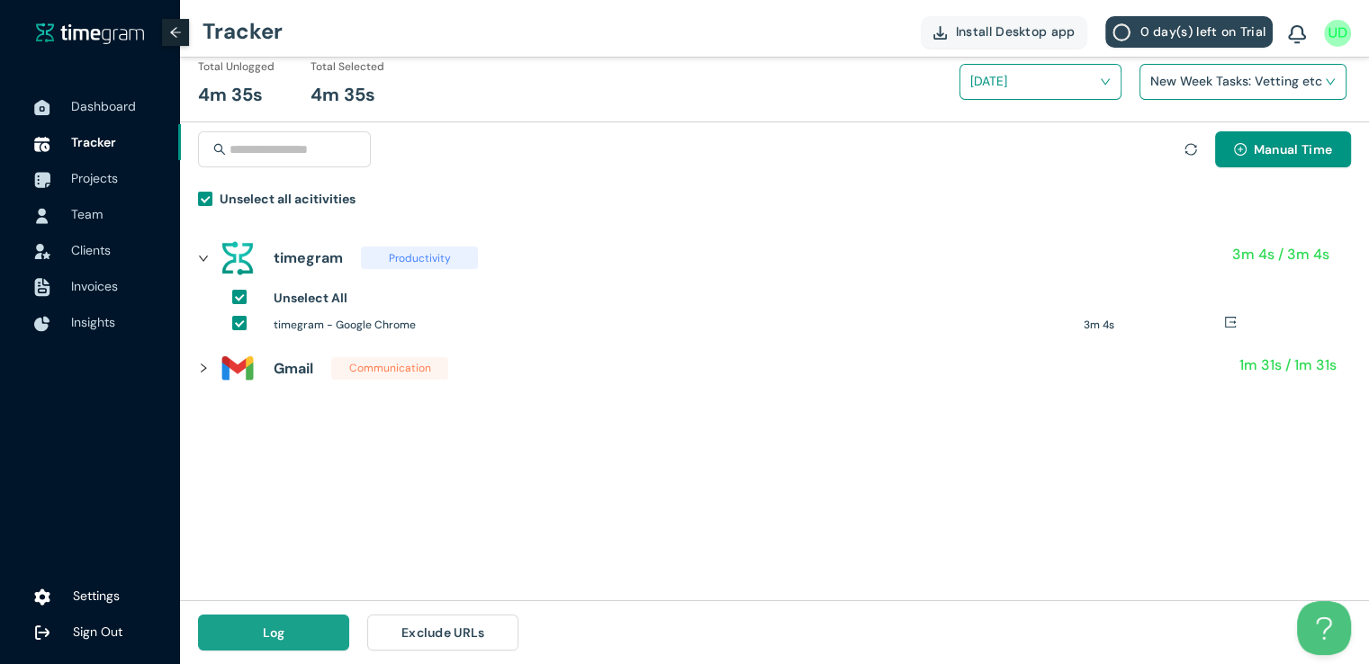
click at [256, 621] on button "Log" at bounding box center [273, 633] width 151 height 36
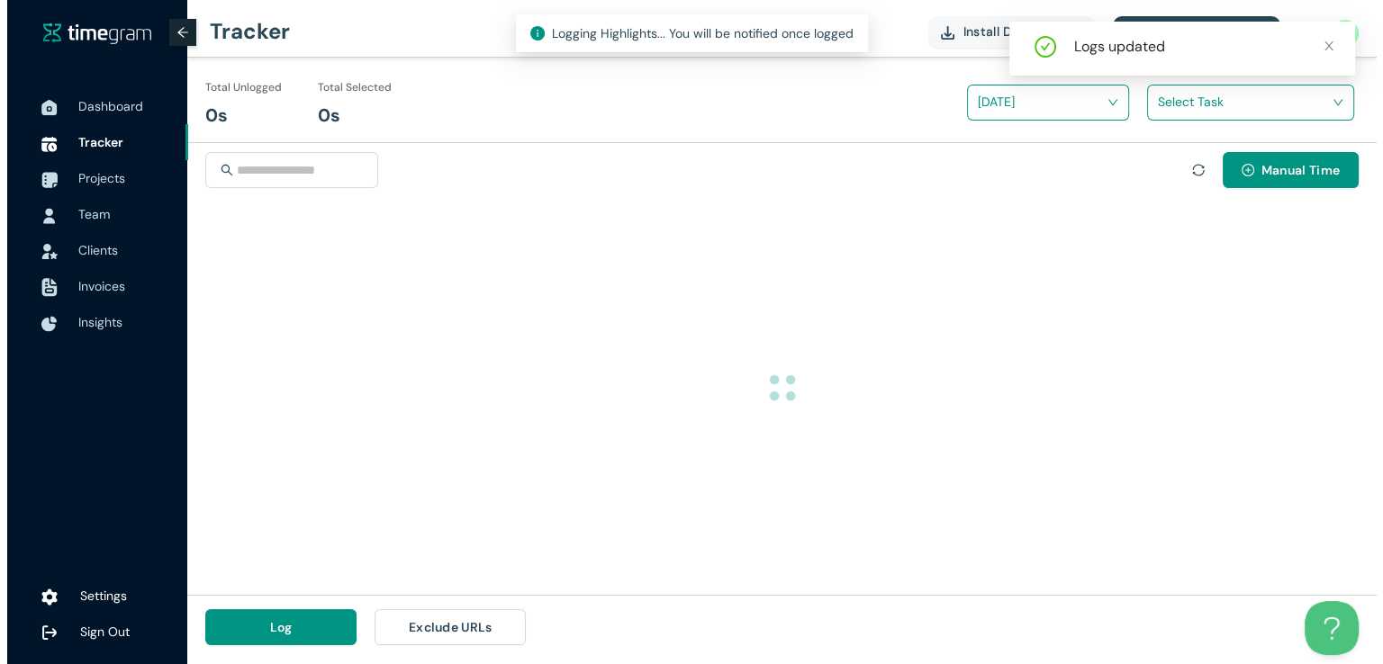
scroll to position [0, 0]
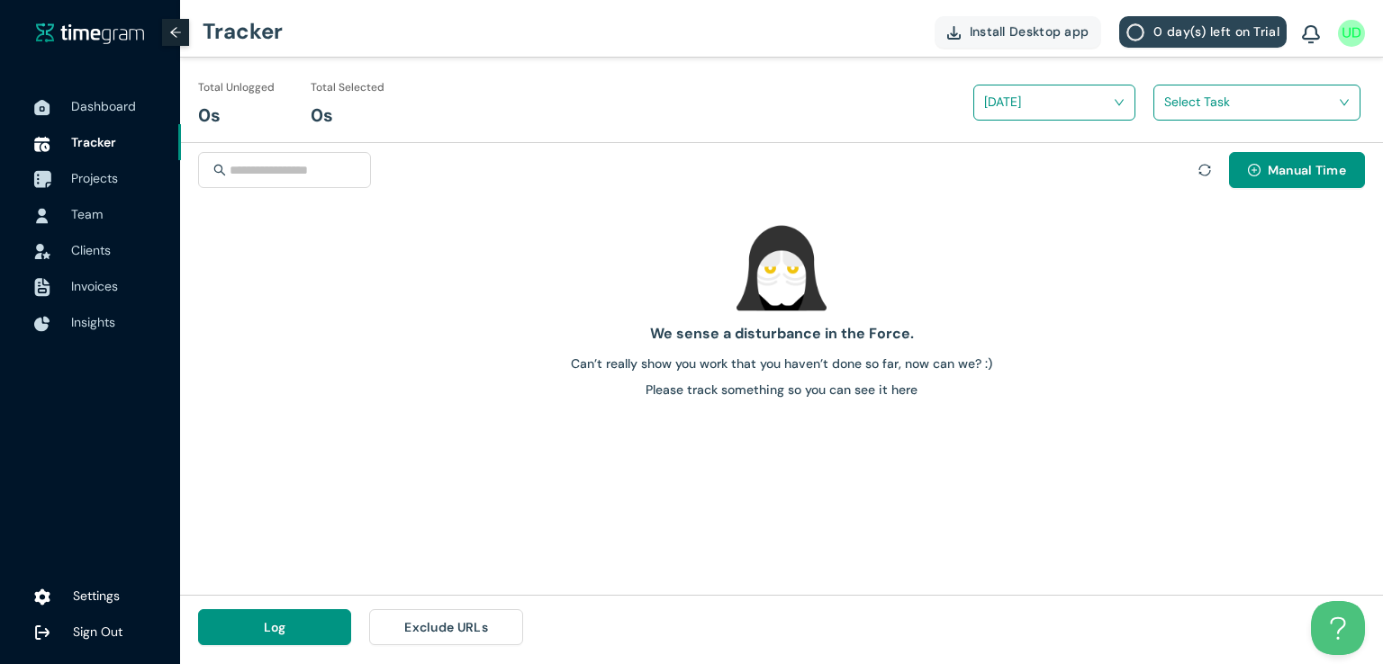
click at [91, 181] on span "Projects" at bounding box center [94, 178] width 47 height 16
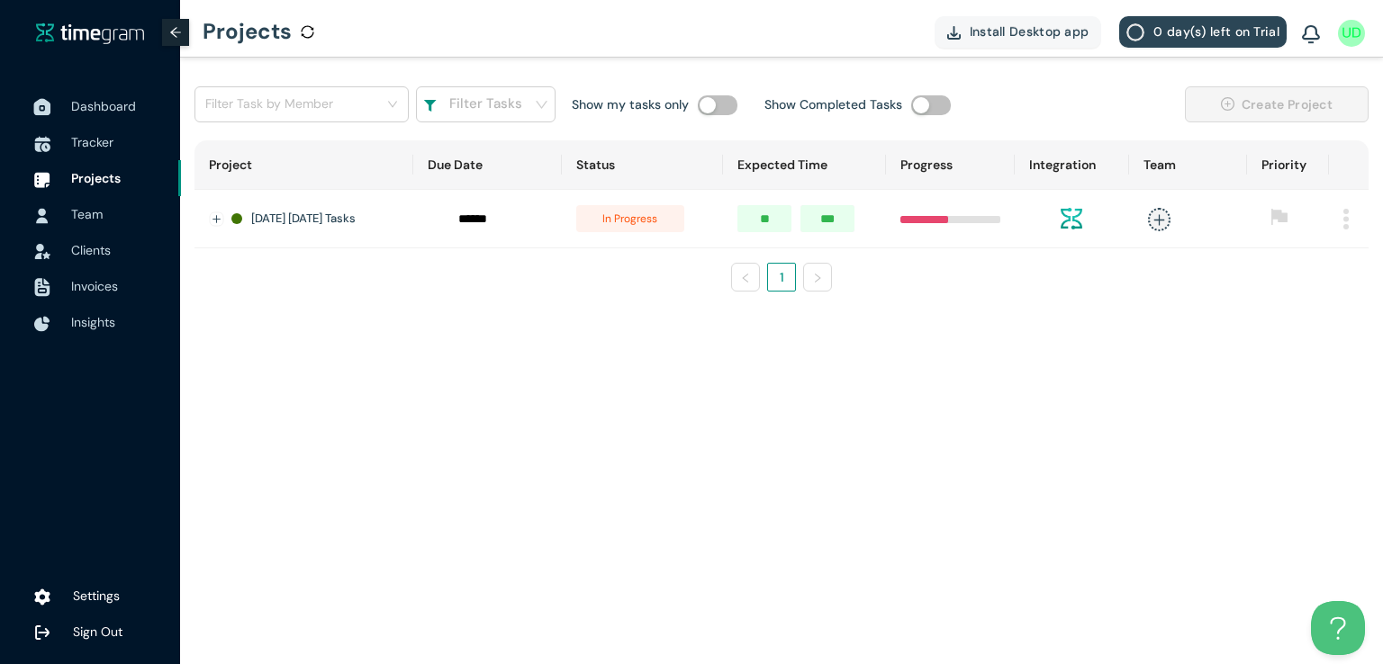
click at [93, 111] on span "Dashboard" at bounding box center [103, 106] width 65 height 16
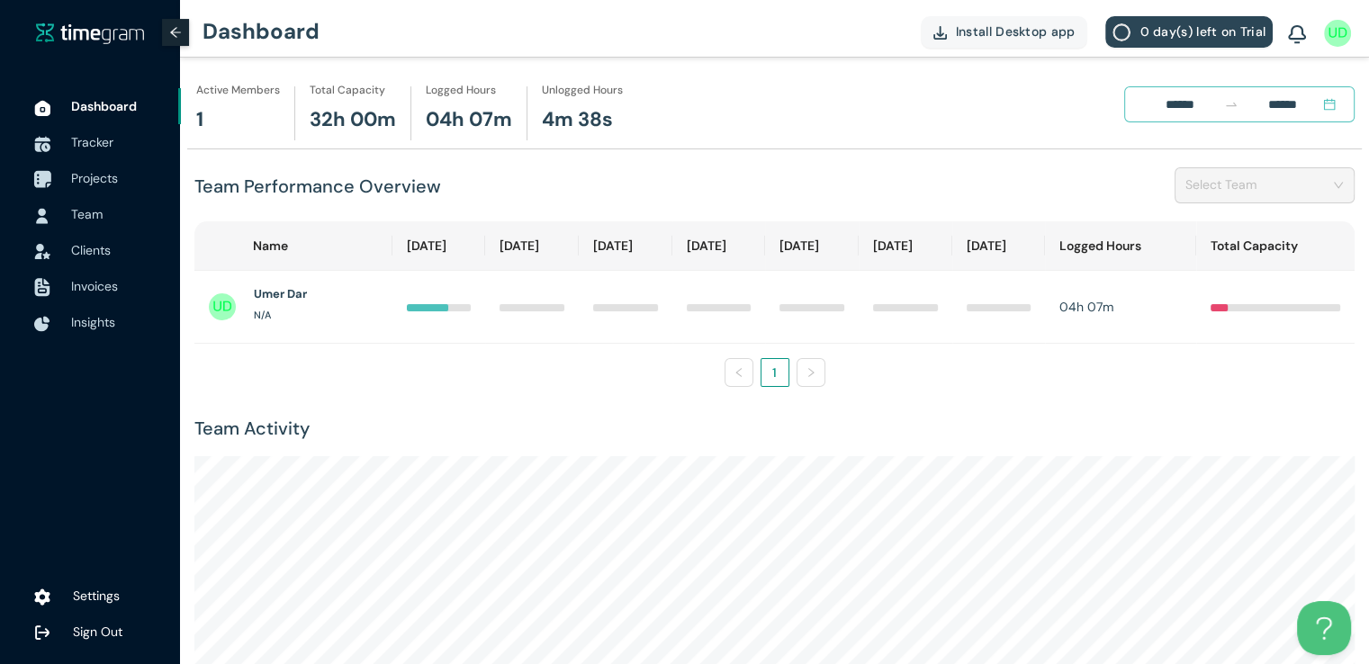
click at [114, 174] on span "Projects" at bounding box center [94, 178] width 47 height 16
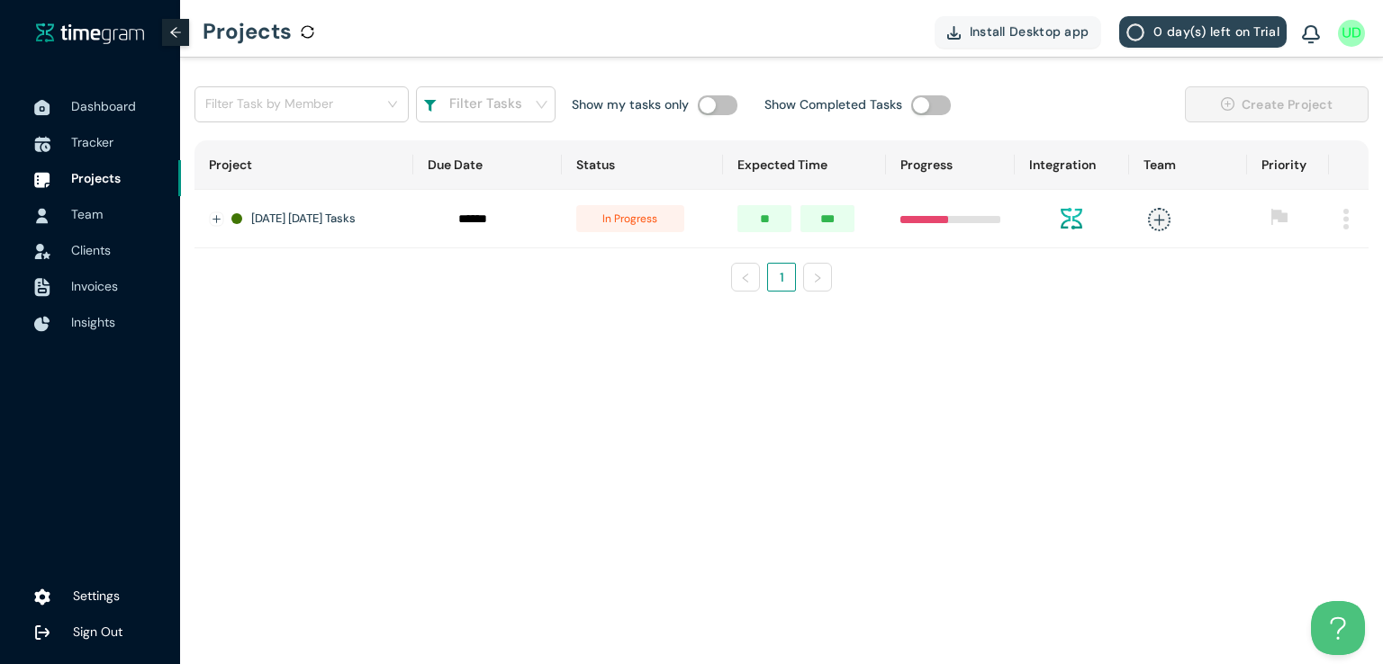
click at [706, 456] on main "Filter Task by Member Filter Tasks Show my tasks only Show Completed Tasks Crea…" at bounding box center [781, 361] width 1203 height 607
